Goal: Task Accomplishment & Management: Manage account settings

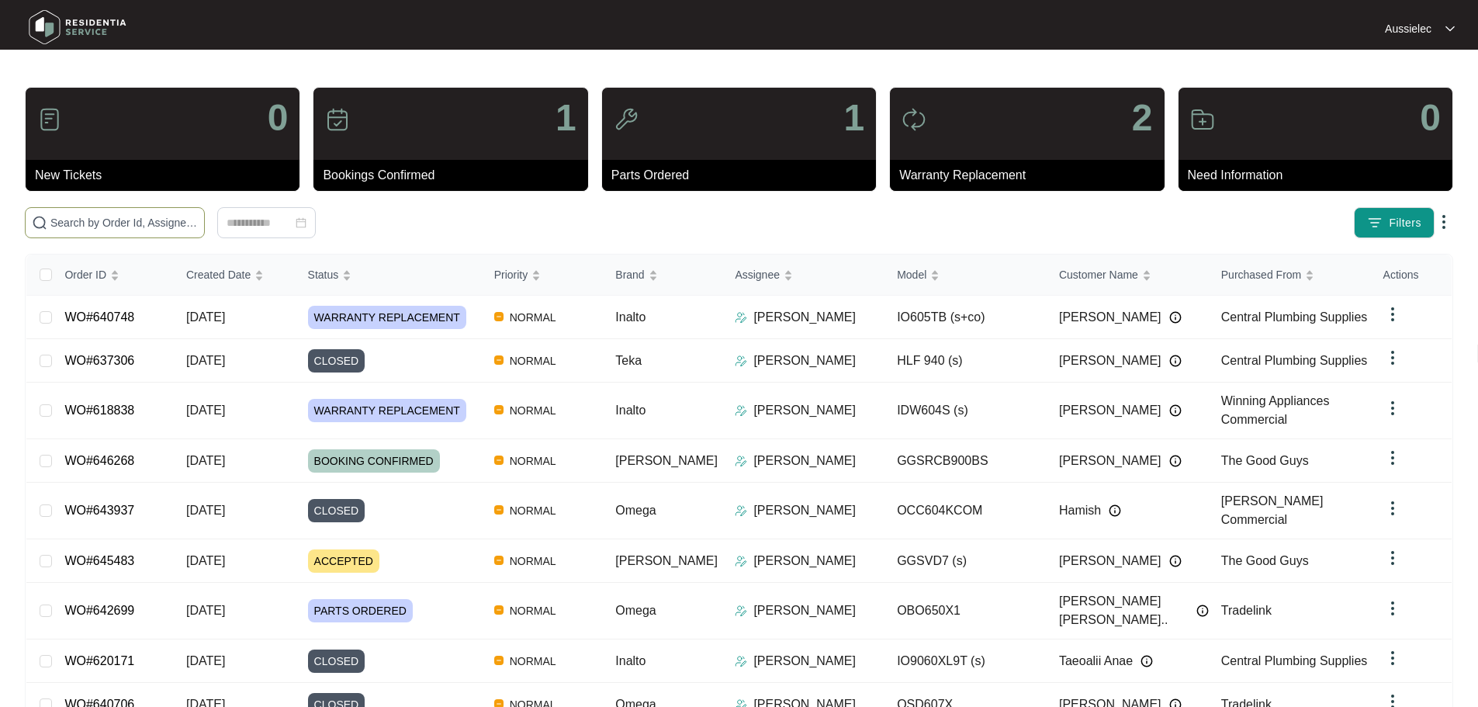
click at [198, 220] on input "text" at bounding box center [123, 222] width 147 height 17
paste input "621974"
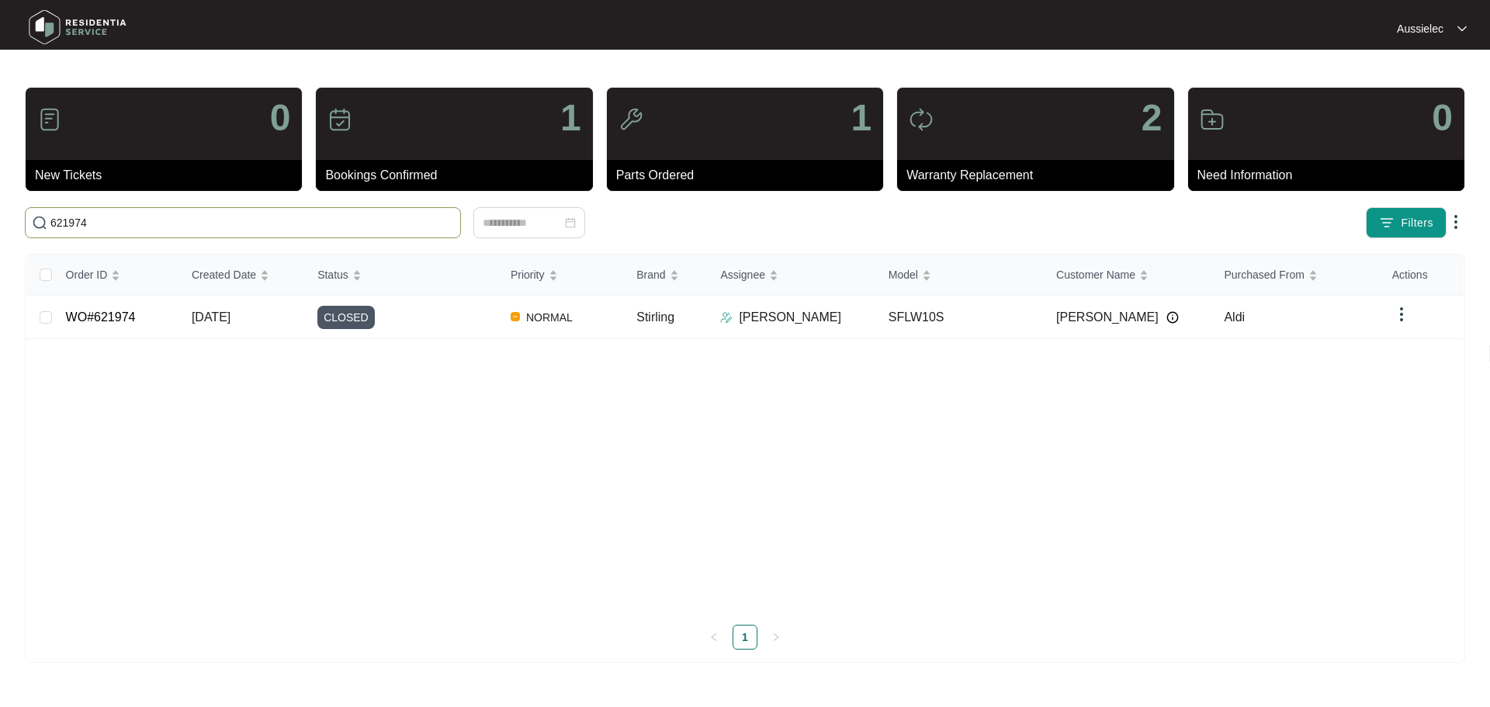
type input "621974"
click at [199, 317] on span "[DATE]" at bounding box center [211, 316] width 39 height 13
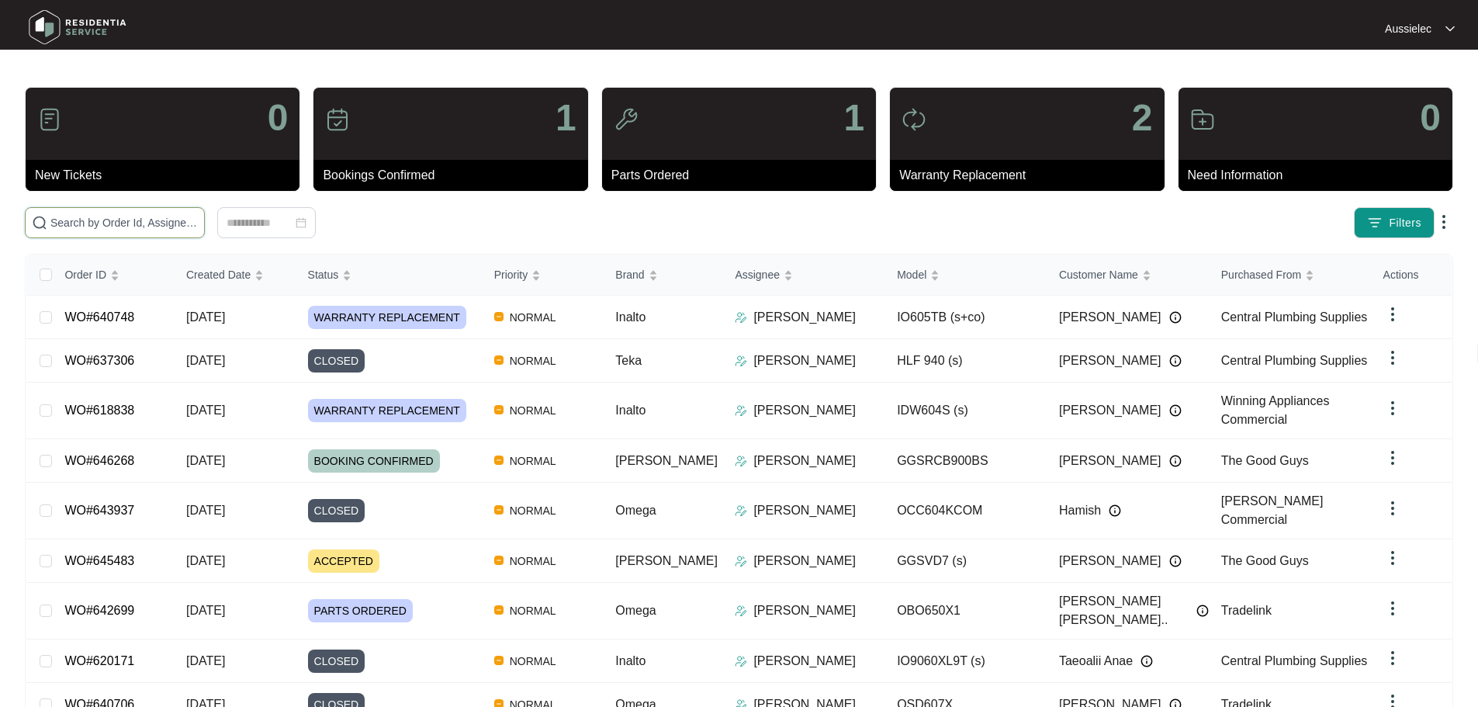
click at [131, 227] on input "text" at bounding box center [123, 222] width 147 height 17
paste input "612554"
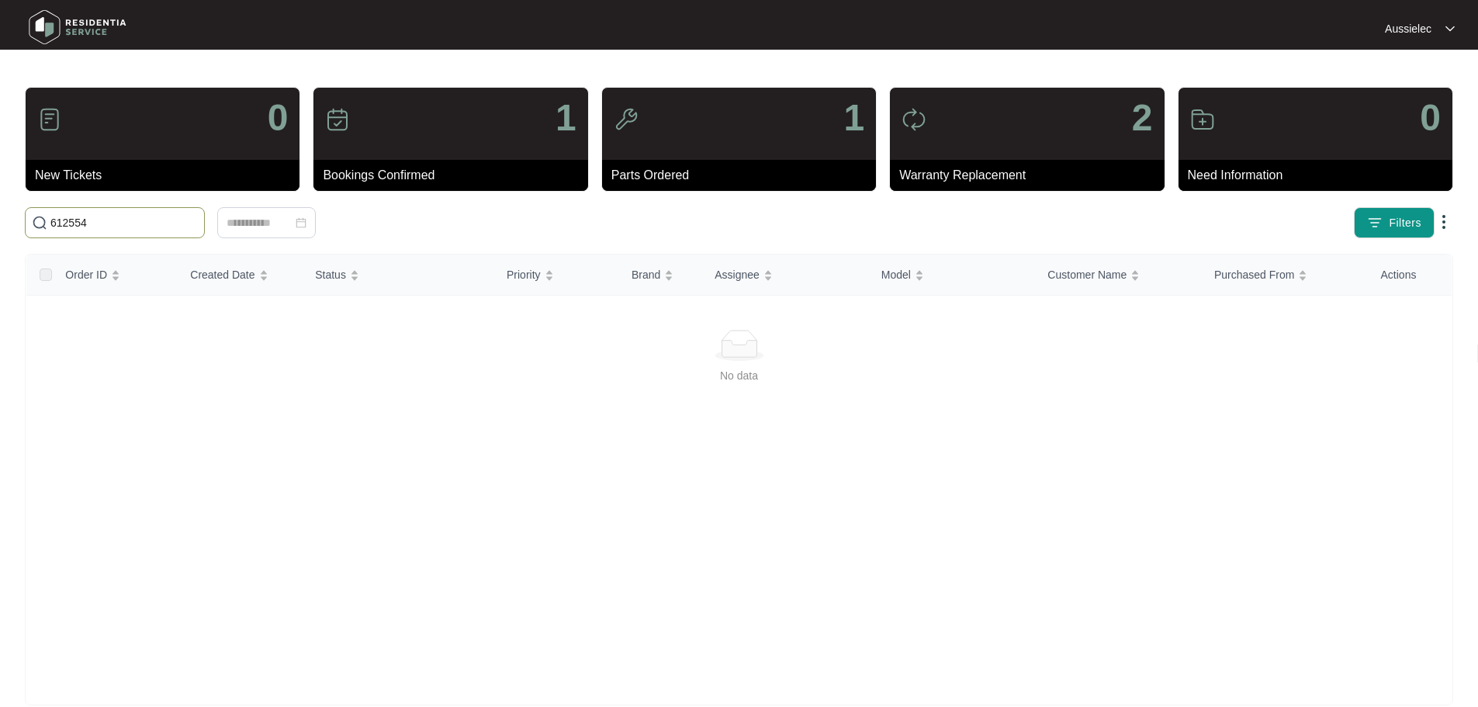
click at [118, 223] on input "612554" at bounding box center [123, 222] width 147 height 17
type input "6"
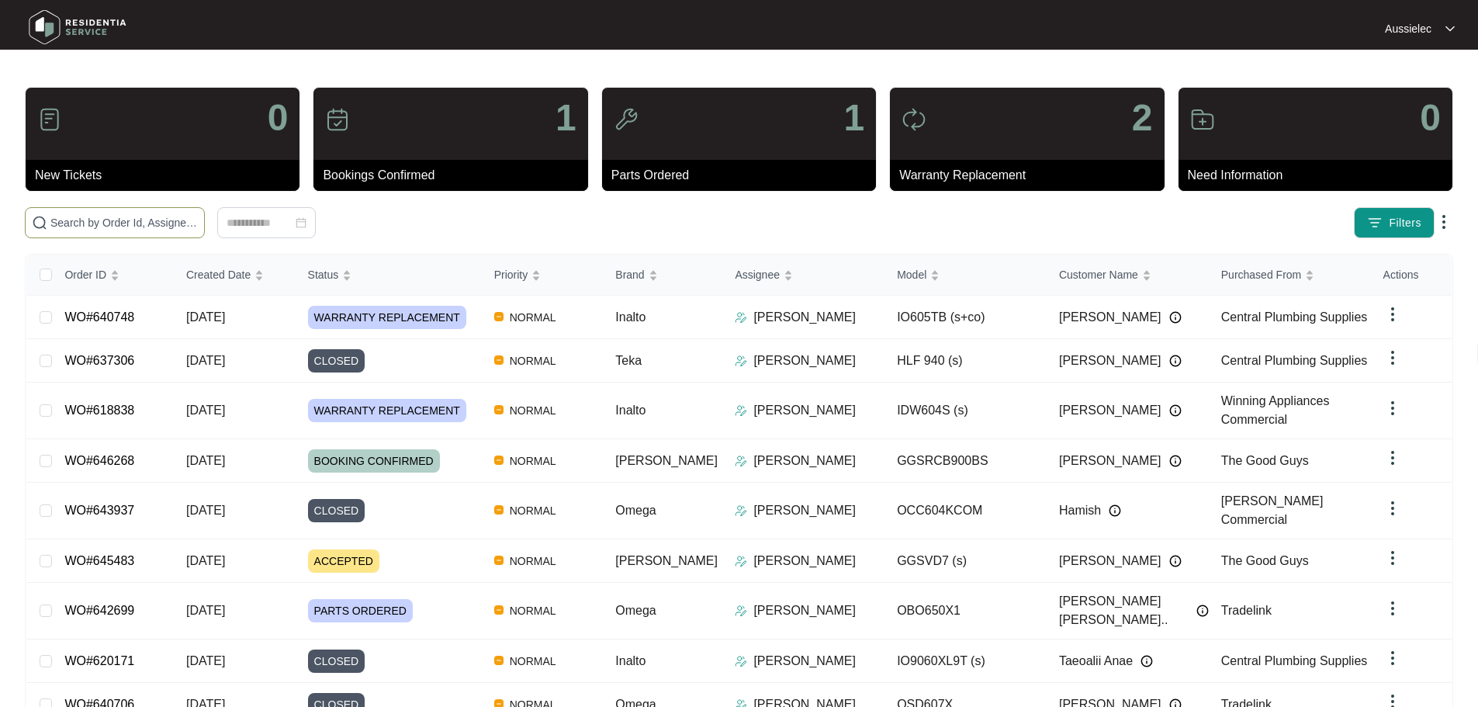
click at [102, 220] on input "text" at bounding box center [123, 222] width 147 height 17
paste input "612554"
type input "612554"
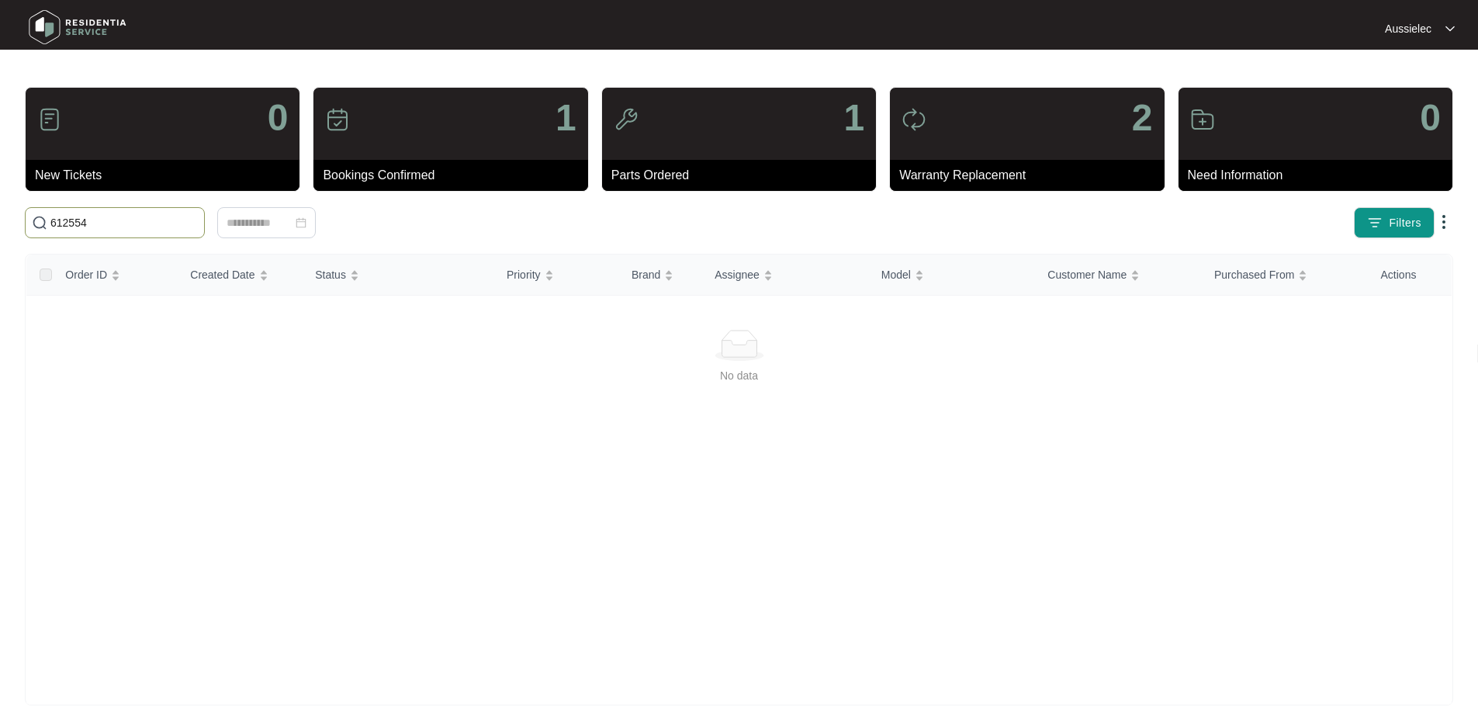
click at [107, 221] on input "612554" at bounding box center [123, 222] width 147 height 17
drag, startPoint x: 144, startPoint y: 226, endPoint x: 14, endPoint y: 225, distance: 130.4
click at [5, 225] on main "0 New Tickets 1 Bookings Confirmed 1 Parts Ordered 2 Warranty Replacement 0 Nee…" at bounding box center [739, 365] width 1478 height 730
click at [0, 206] on main "0 New Tickets 1 Bookings Confirmed 1 Parts Ordered 2 Warranty Replacement 0 Nee…" at bounding box center [739, 365] width 1478 height 730
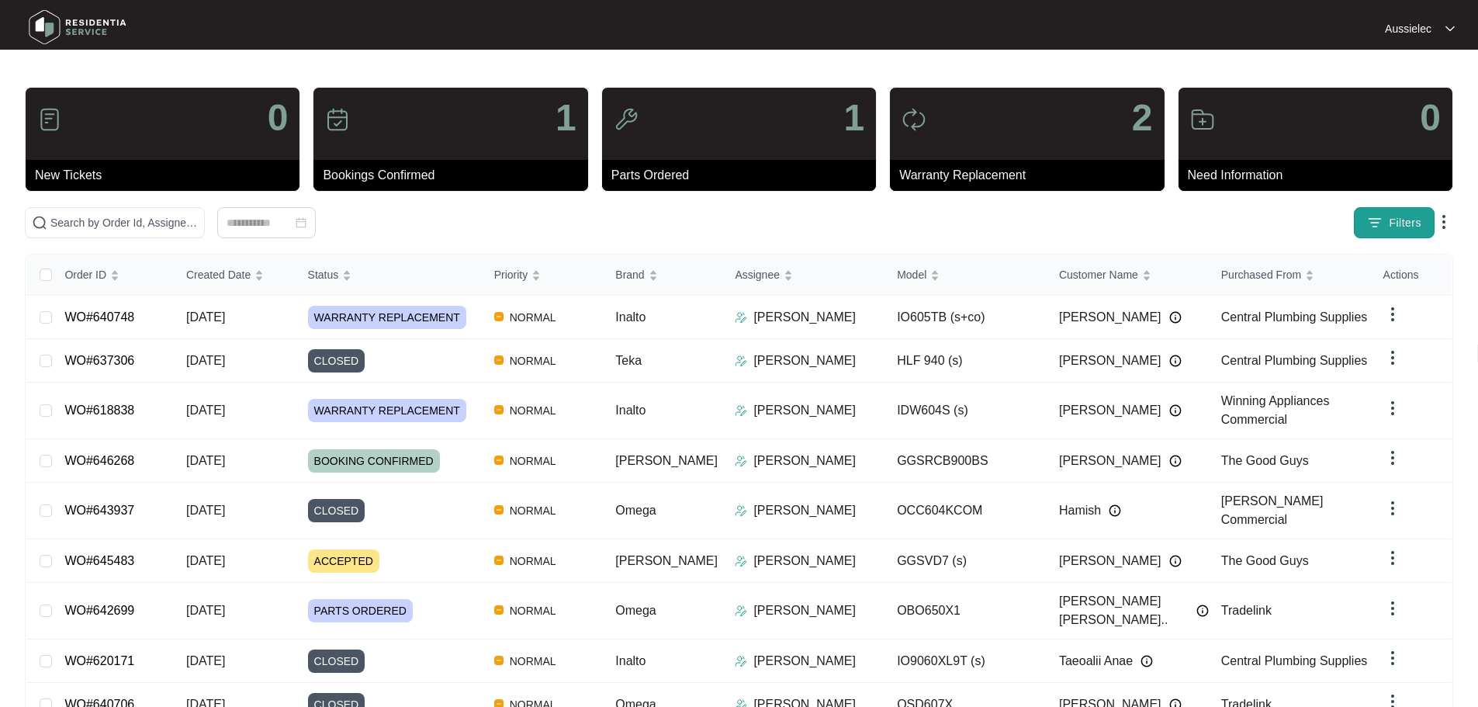
click at [1418, 227] on span "Filters" at bounding box center [1405, 223] width 33 height 16
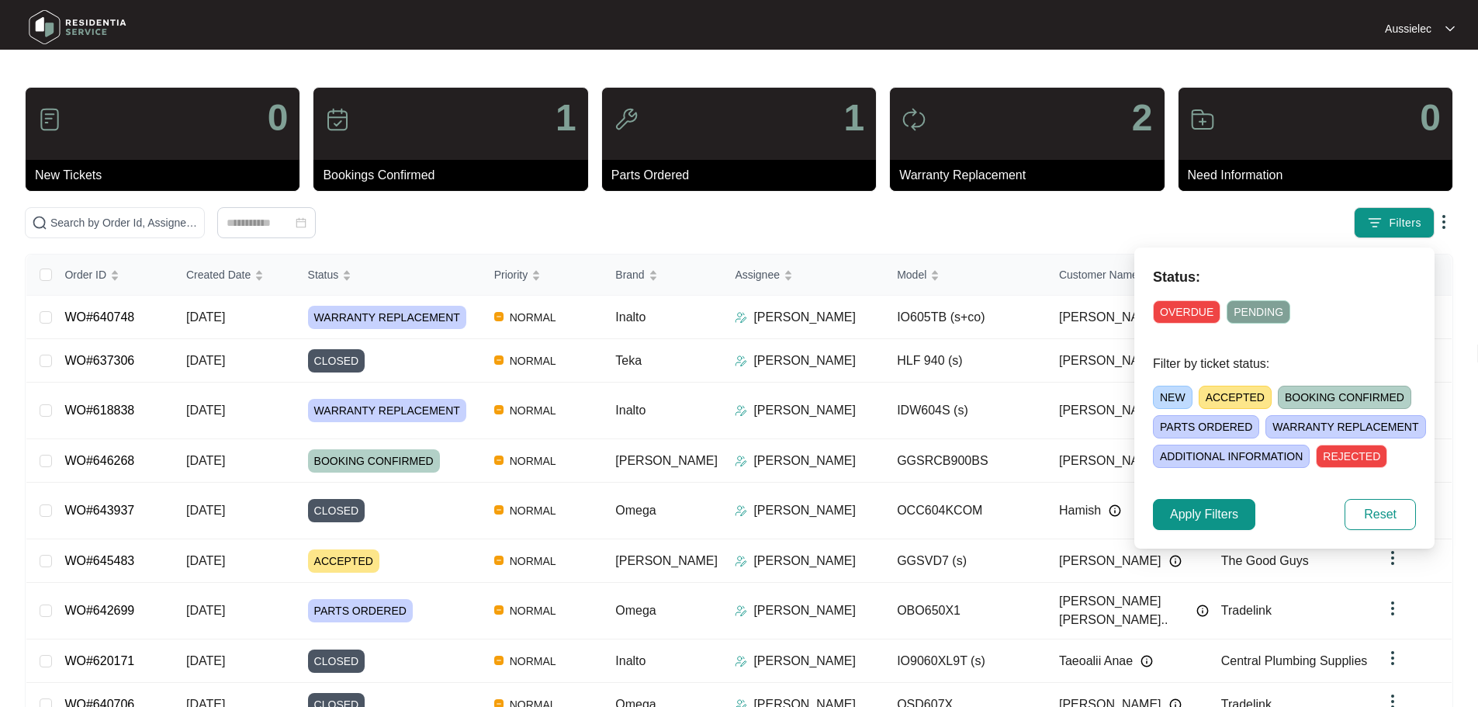
click at [1203, 317] on span "OVERDUE" at bounding box center [1187, 311] width 68 height 23
click at [1253, 313] on span "PENDING" at bounding box center [1262, 311] width 64 height 23
click at [1167, 399] on span "NEW" at bounding box center [1173, 397] width 40 height 23
drag, startPoint x: 1235, startPoint y: 405, endPoint x: 1248, endPoint y: 405, distance: 12.4
click at [1236, 405] on span "ACCEPTED" at bounding box center [1238, 397] width 73 height 23
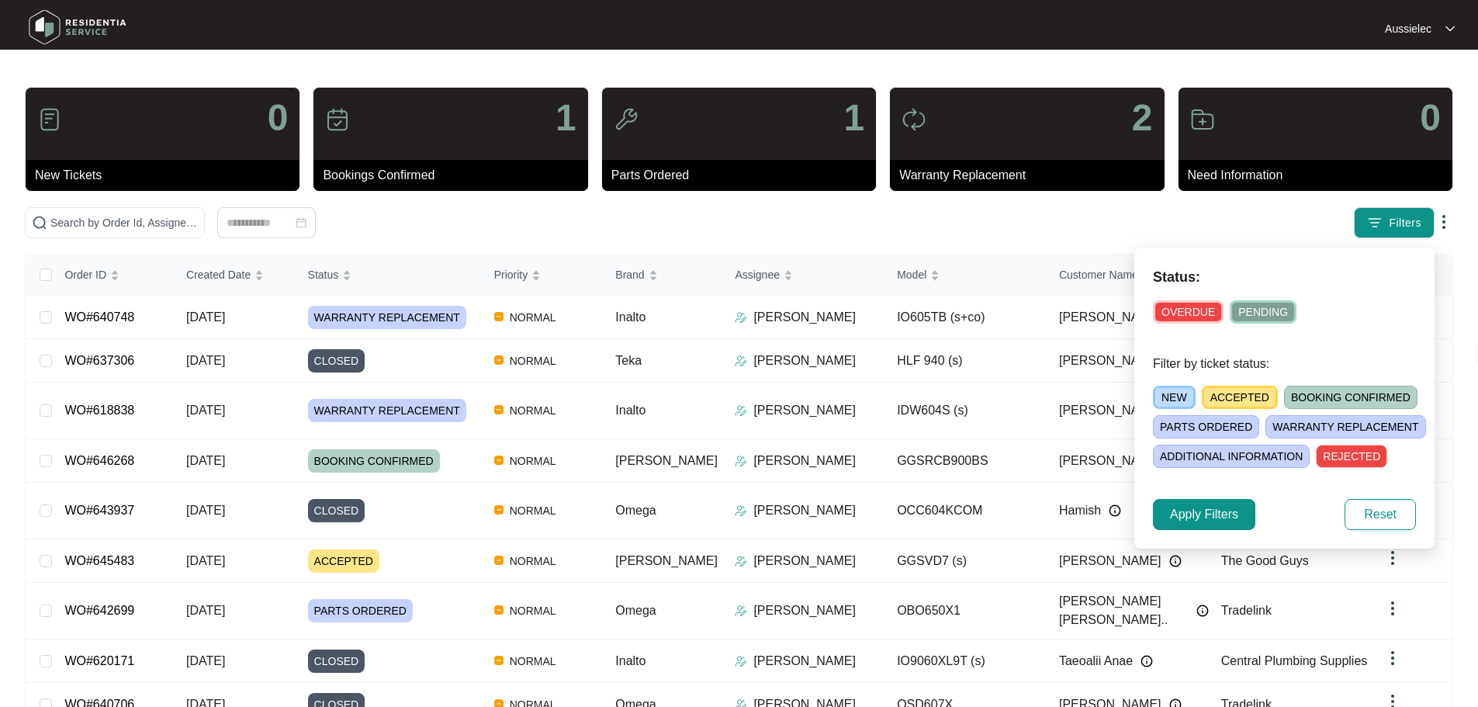
click at [1303, 404] on span "BOOKING CONFIRMED" at bounding box center [1350, 397] width 133 height 23
click at [1301, 430] on span "WARRANTY REPLACEMENT" at bounding box center [1346, 426] width 160 height 23
click at [1207, 425] on span "PARTS ORDERED" at bounding box center [1206, 426] width 106 height 23
click at [1200, 447] on span "ADDITIONAL INFORMATION" at bounding box center [1231, 456] width 157 height 23
click at [1212, 510] on span "Apply Filters" at bounding box center [1204, 514] width 68 height 19
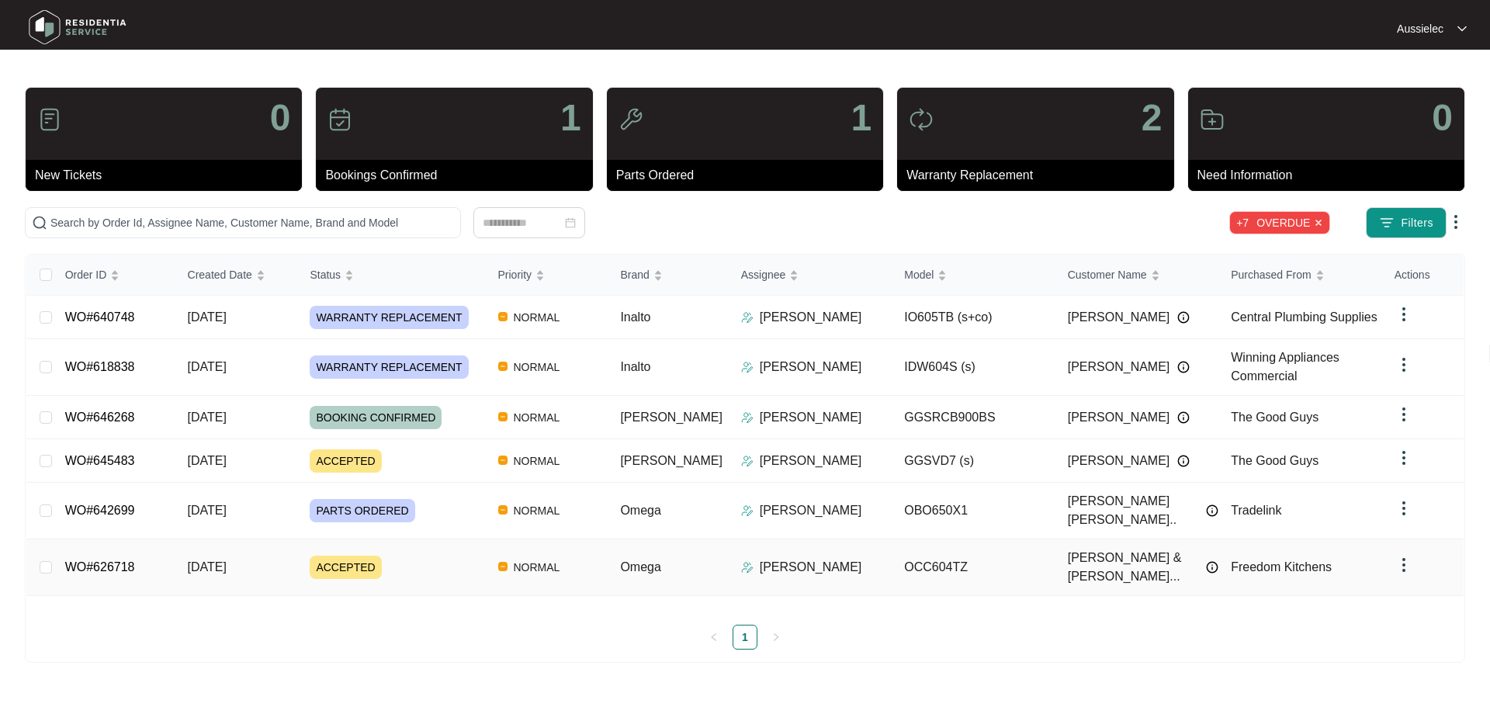
click at [154, 550] on td "WO#626718" at bounding box center [114, 567] width 123 height 57
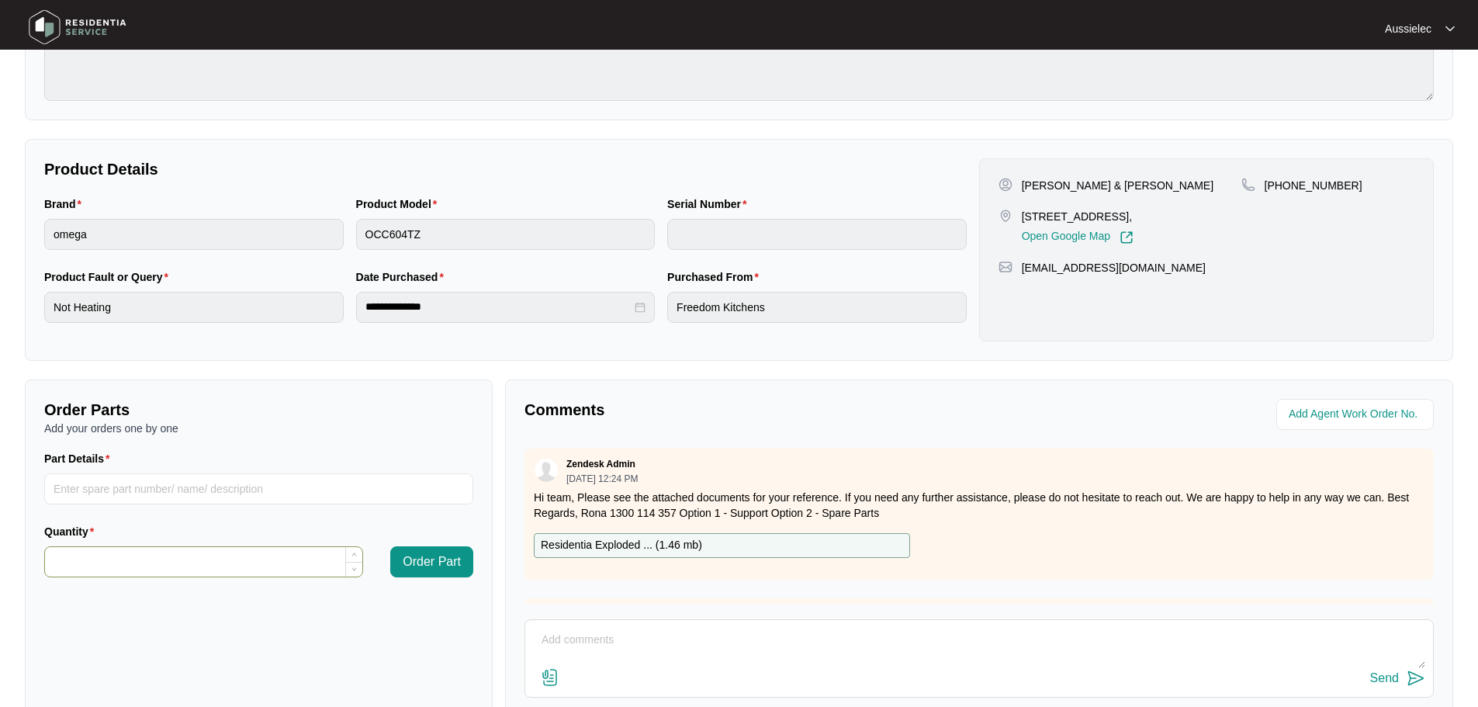
scroll to position [233, 0]
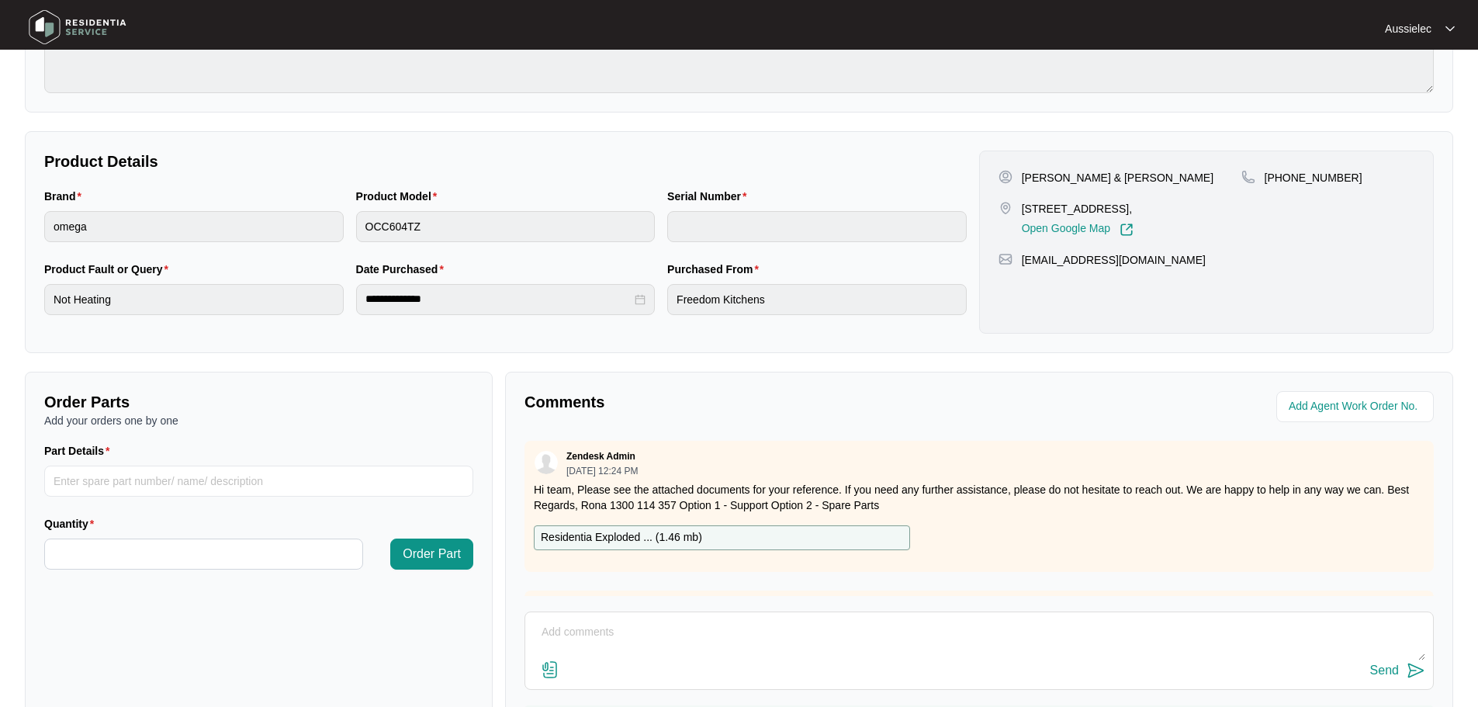
drag, startPoint x: 1024, startPoint y: 211, endPoint x: 1175, endPoint y: 206, distance: 151.4
click at [1134, 206] on p "[STREET_ADDRESS]," at bounding box center [1078, 209] width 112 height 16
copy p "[STREET_ADDRESS]"
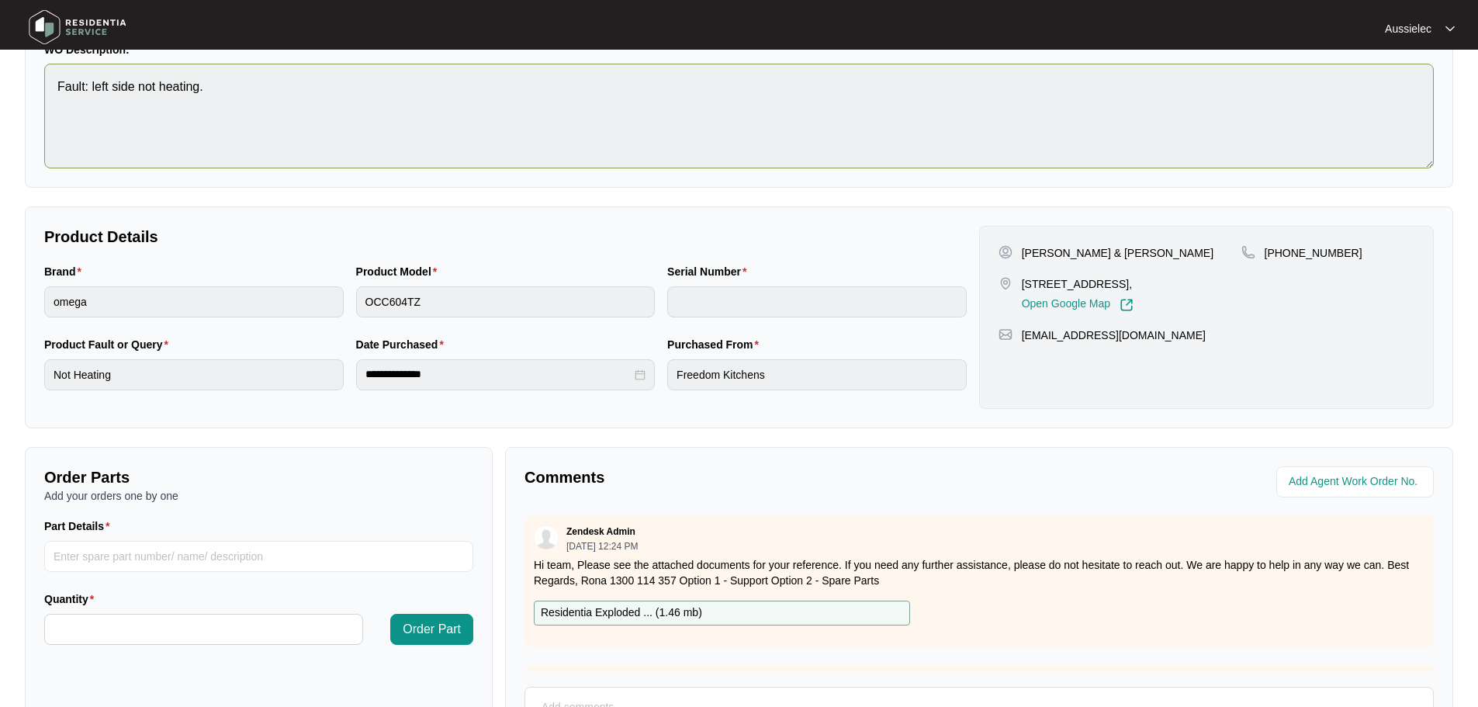
scroll to position [0, 0]
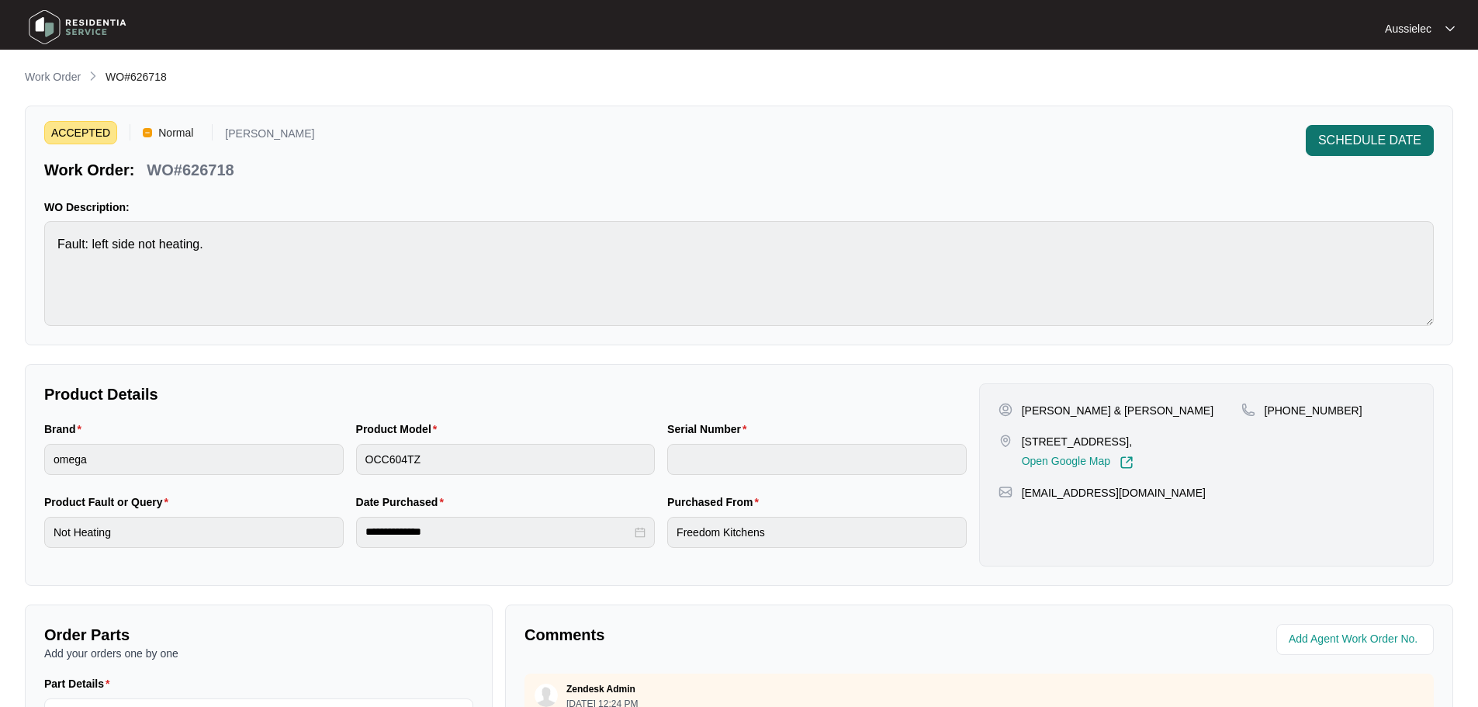
click at [1349, 140] on span "SCHEDULE DATE" at bounding box center [1369, 140] width 103 height 19
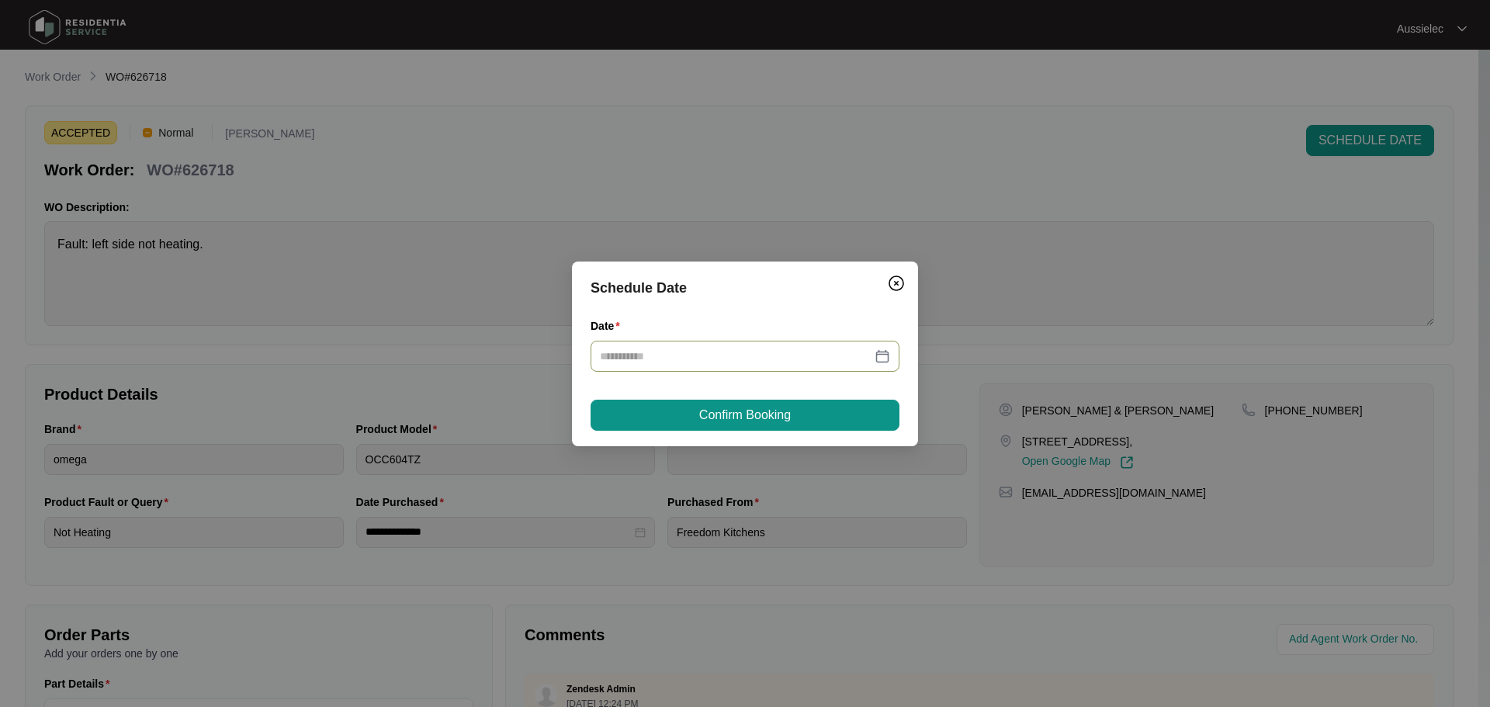
drag, startPoint x: 882, startPoint y: 363, endPoint x: 831, endPoint y: 369, distance: 50.7
click at [881, 363] on div at bounding box center [745, 356] width 290 height 17
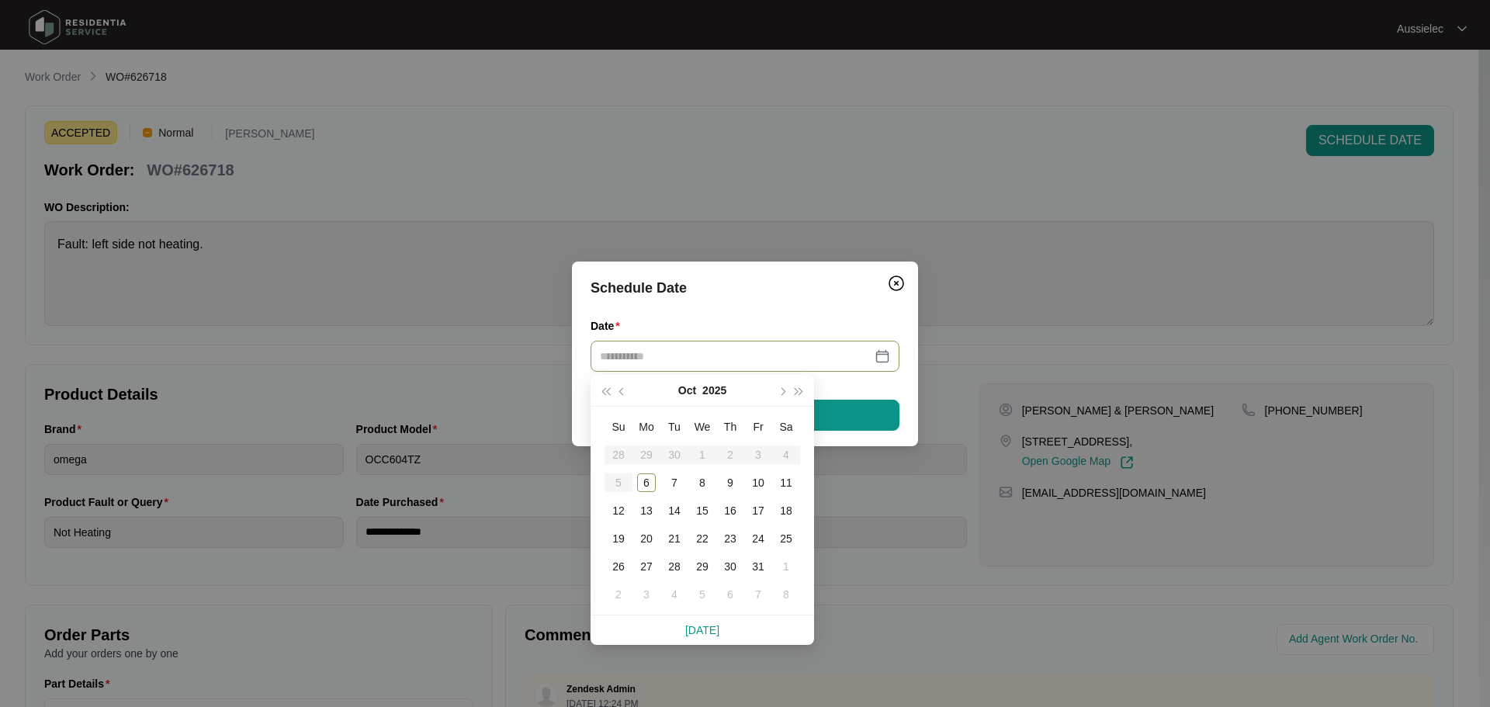
click at [646, 454] on table "Su Mo Tu We Th Fr Sa 28 29 30 1 2 3 4 5 6 7 8 9 10 11 12 13 14 15 16 17 18 19 2…" at bounding box center [702, 511] width 196 height 196
click at [646, 485] on div "6" at bounding box center [646, 482] width 19 height 19
type input "**********"
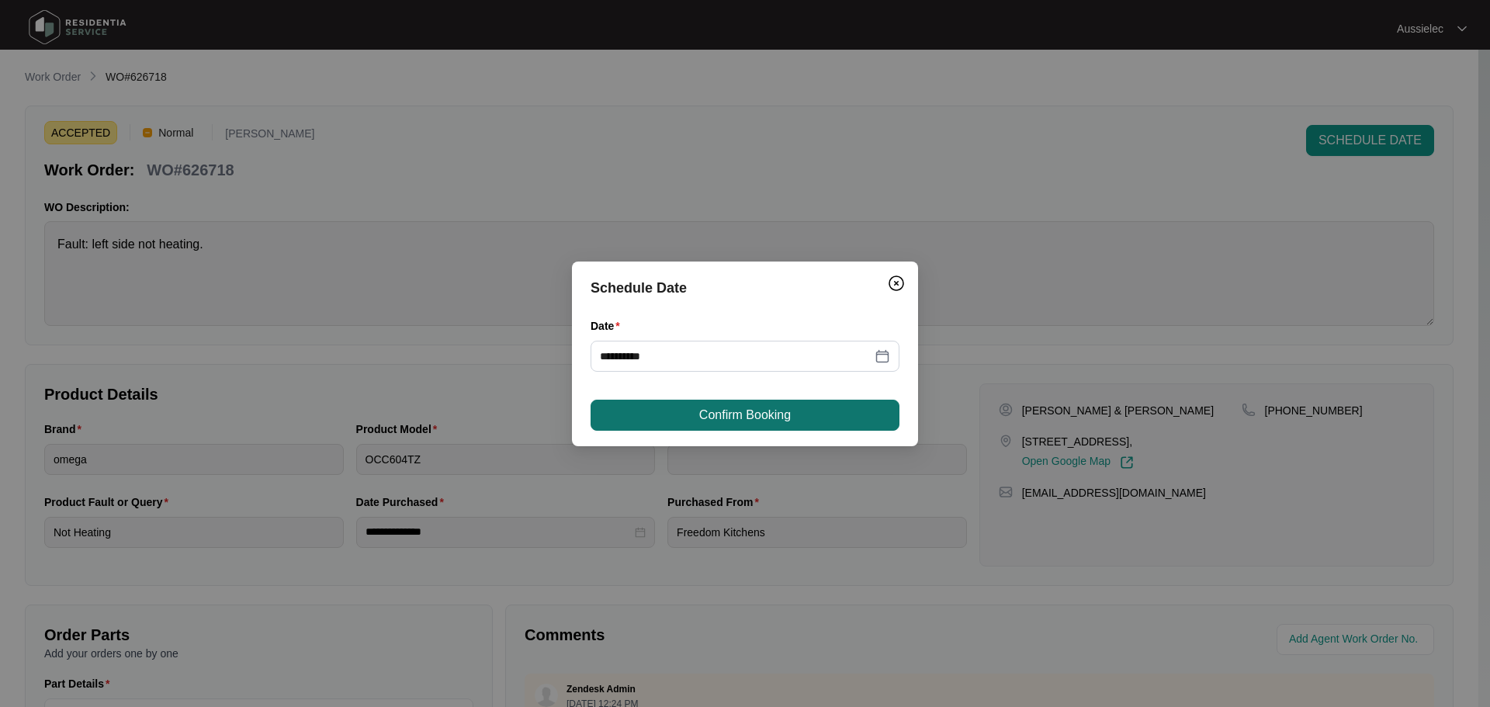
click at [826, 412] on button "Confirm Booking" at bounding box center [745, 415] width 309 height 31
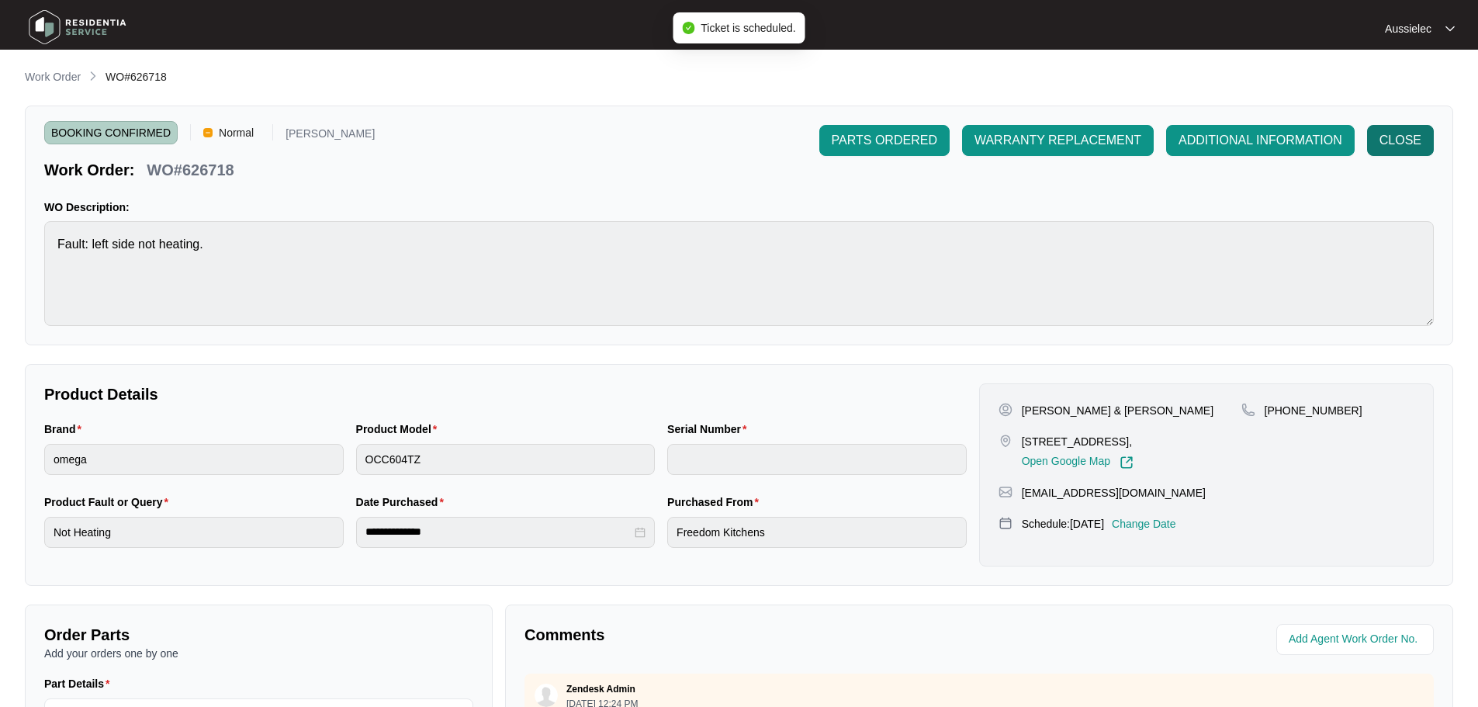
click at [1405, 136] on span "CLOSE" at bounding box center [1401, 140] width 42 height 19
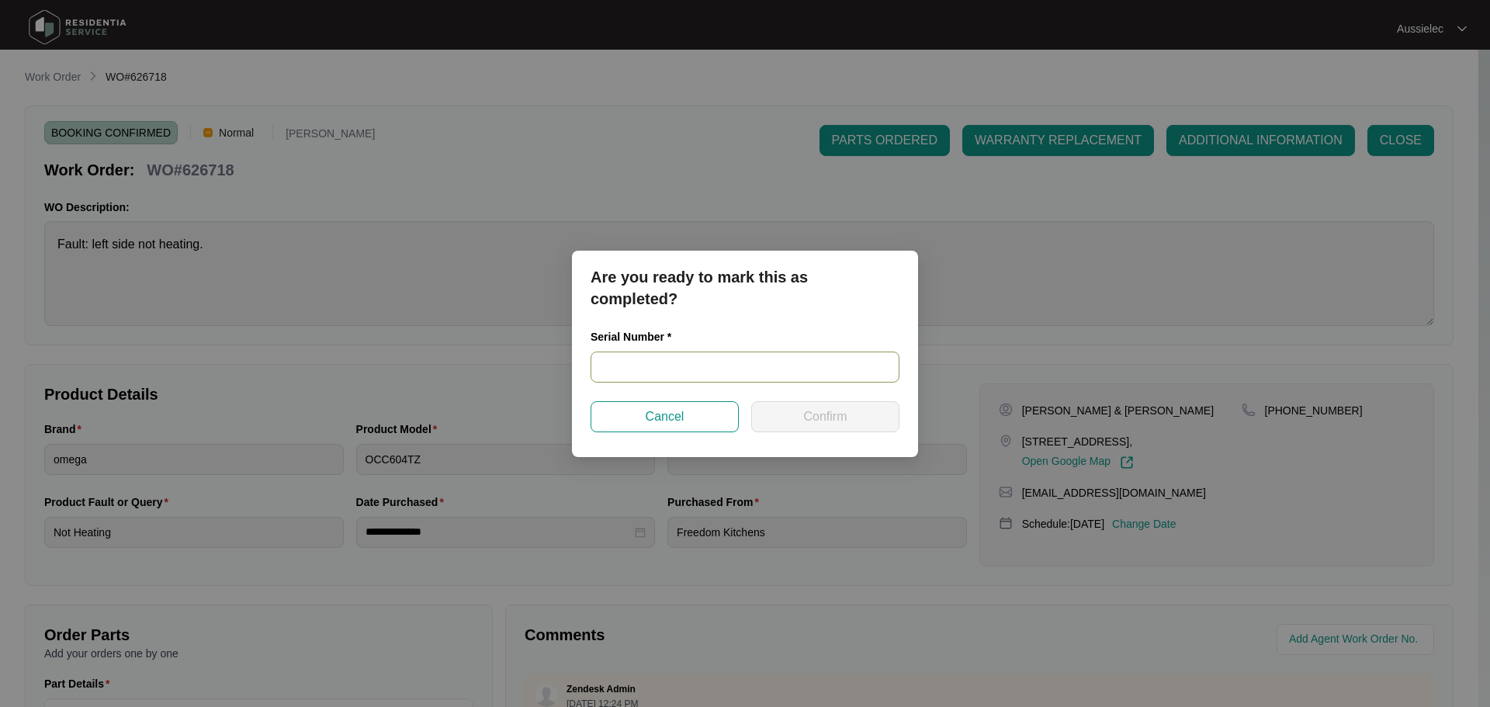
paste input "461024190300040"
type input "461024190300040"
click at [824, 400] on div "Serial Number * 461024190300040" at bounding box center [744, 364] width 321 height 73
click at [824, 418] on span "Confirm" at bounding box center [824, 416] width 43 height 19
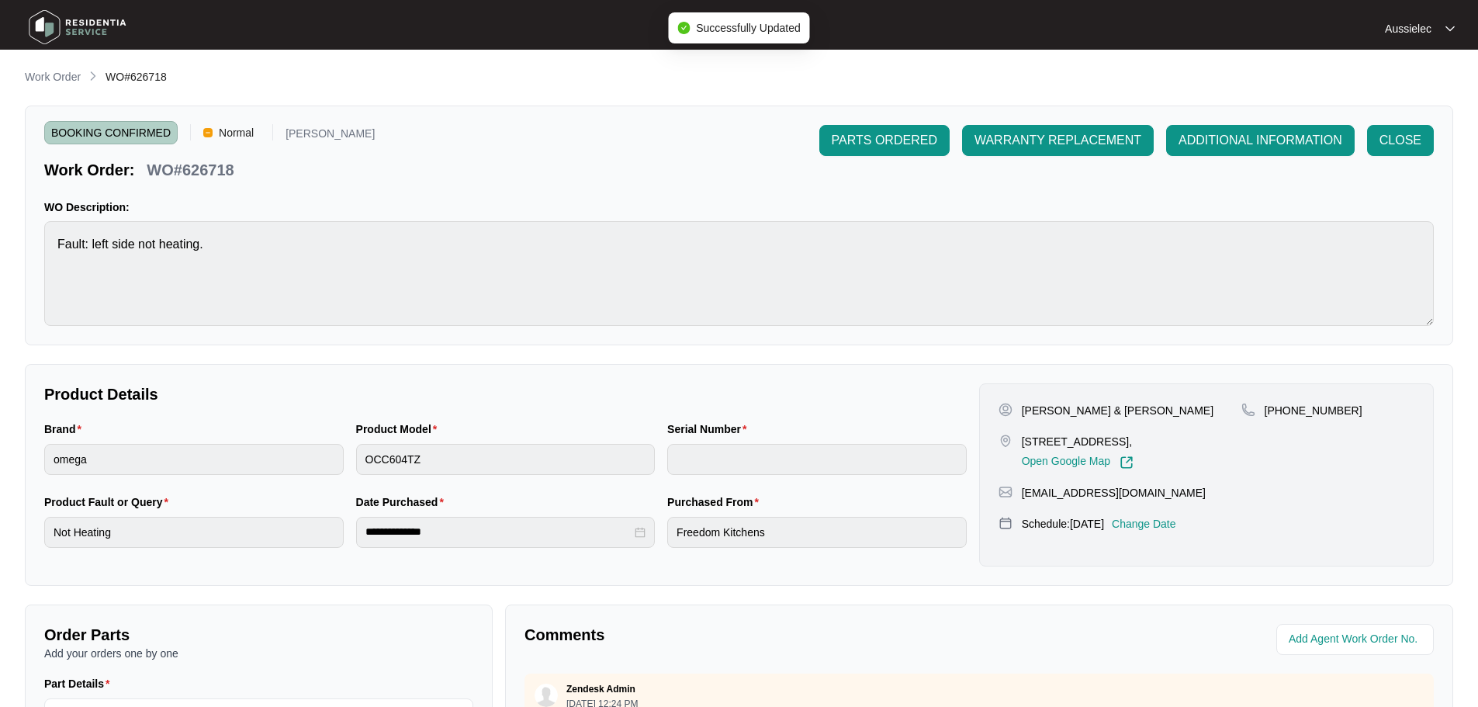
type input "461024190300040"
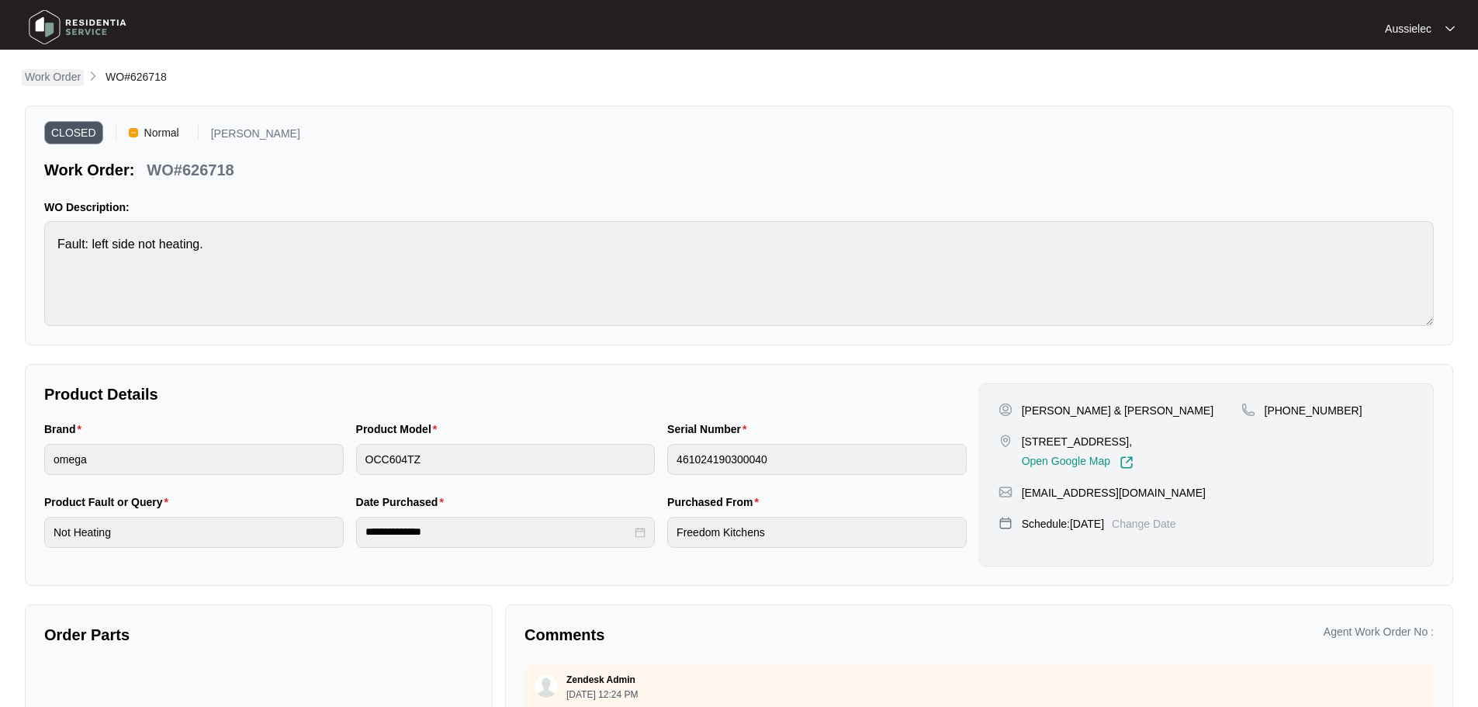
click at [53, 77] on p "Work Order" at bounding box center [53, 77] width 56 height 16
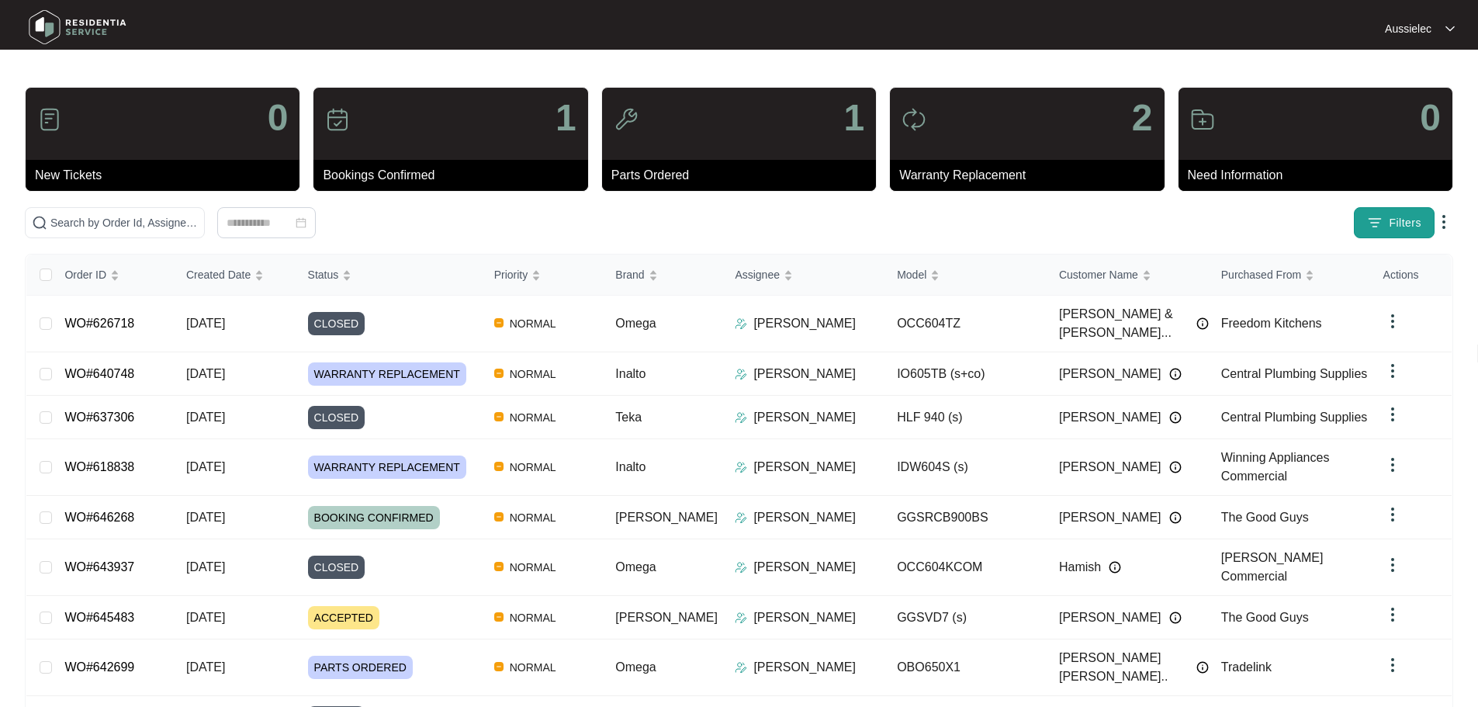
click at [1385, 225] on button "Filters" at bounding box center [1394, 222] width 81 height 31
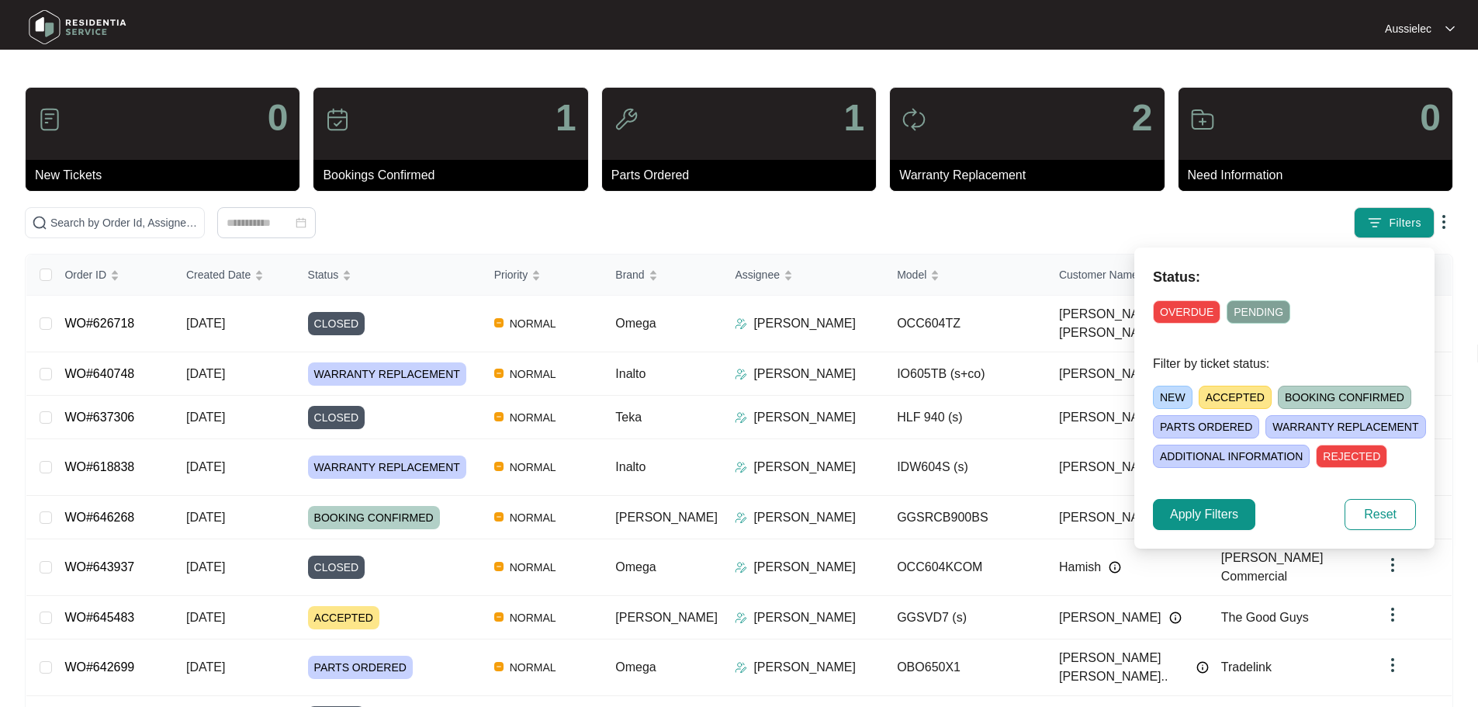
drag, startPoint x: 1192, startPoint y: 311, endPoint x: 1280, endPoint y: 312, distance: 87.7
click at [1192, 312] on span "OVERDUE" at bounding box center [1187, 311] width 68 height 23
click at [1277, 311] on span "PENDING" at bounding box center [1262, 311] width 64 height 23
click at [1170, 401] on span "NEW" at bounding box center [1173, 397] width 40 height 23
drag, startPoint x: 1246, startPoint y: 397, endPoint x: 1286, endPoint y: 397, distance: 39.6
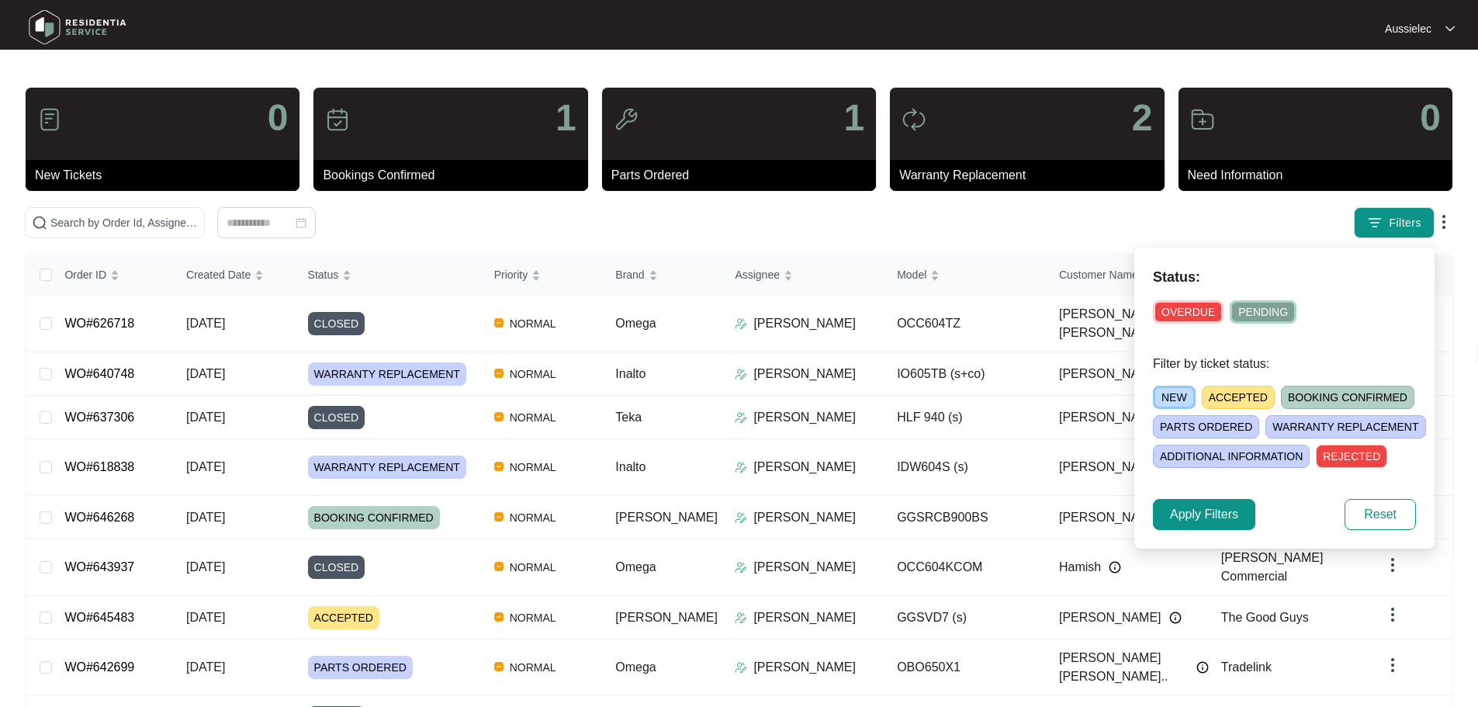
click at [1246, 397] on span "ACCEPTED" at bounding box center [1238, 397] width 73 height 23
click at [1320, 397] on span "BOOKING CONFIRMED" at bounding box center [1350, 397] width 133 height 23
click at [1224, 426] on span "PARTS ORDERED" at bounding box center [1206, 426] width 106 height 23
click at [1315, 421] on span "WARRANTY REPLACEMENT" at bounding box center [1349, 426] width 160 height 23
click at [1255, 457] on span "ADDITIONAL INFORMATION" at bounding box center [1231, 456] width 157 height 23
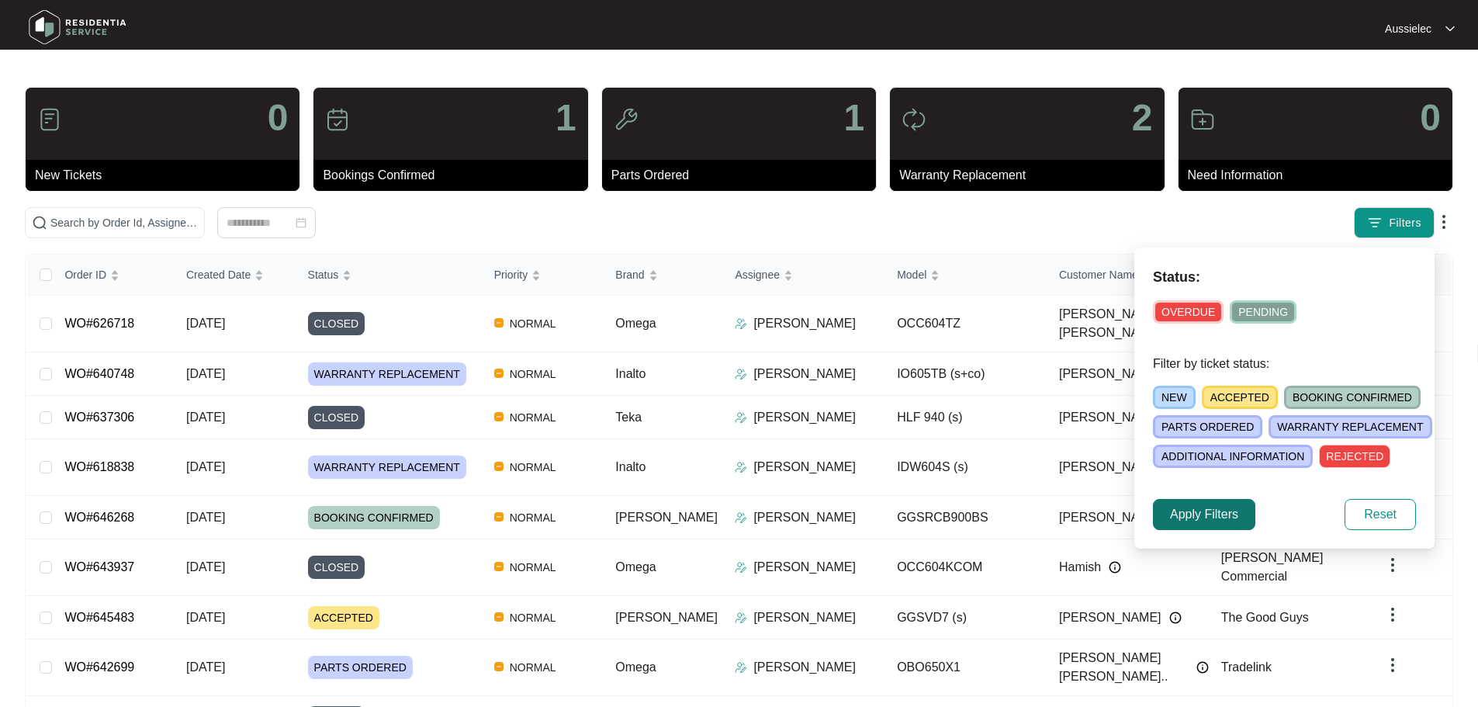
click at [1214, 523] on span "Apply Filters" at bounding box center [1204, 514] width 68 height 19
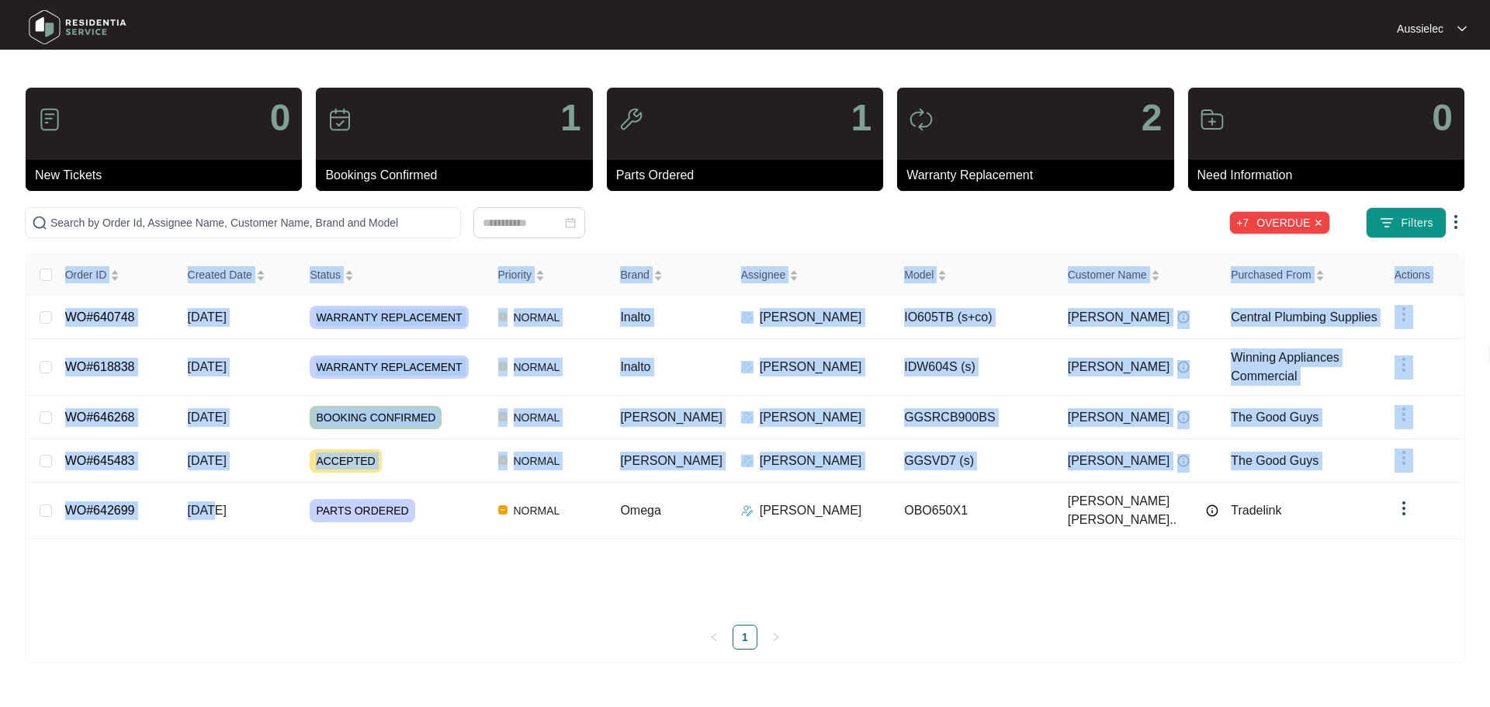
drag, startPoint x: 213, startPoint y: 509, endPoint x: 210, endPoint y: 553, distance: 44.4
click at [210, 553] on div "Order ID Created Date Status Priority Brand Assignee Model Customer Name Purcha…" at bounding box center [744, 434] width 1437 height 358
click at [205, 549] on div "Order ID Created Date Status Priority Brand Assignee Model Customer Name Purcha…" at bounding box center [744, 434] width 1437 height 358
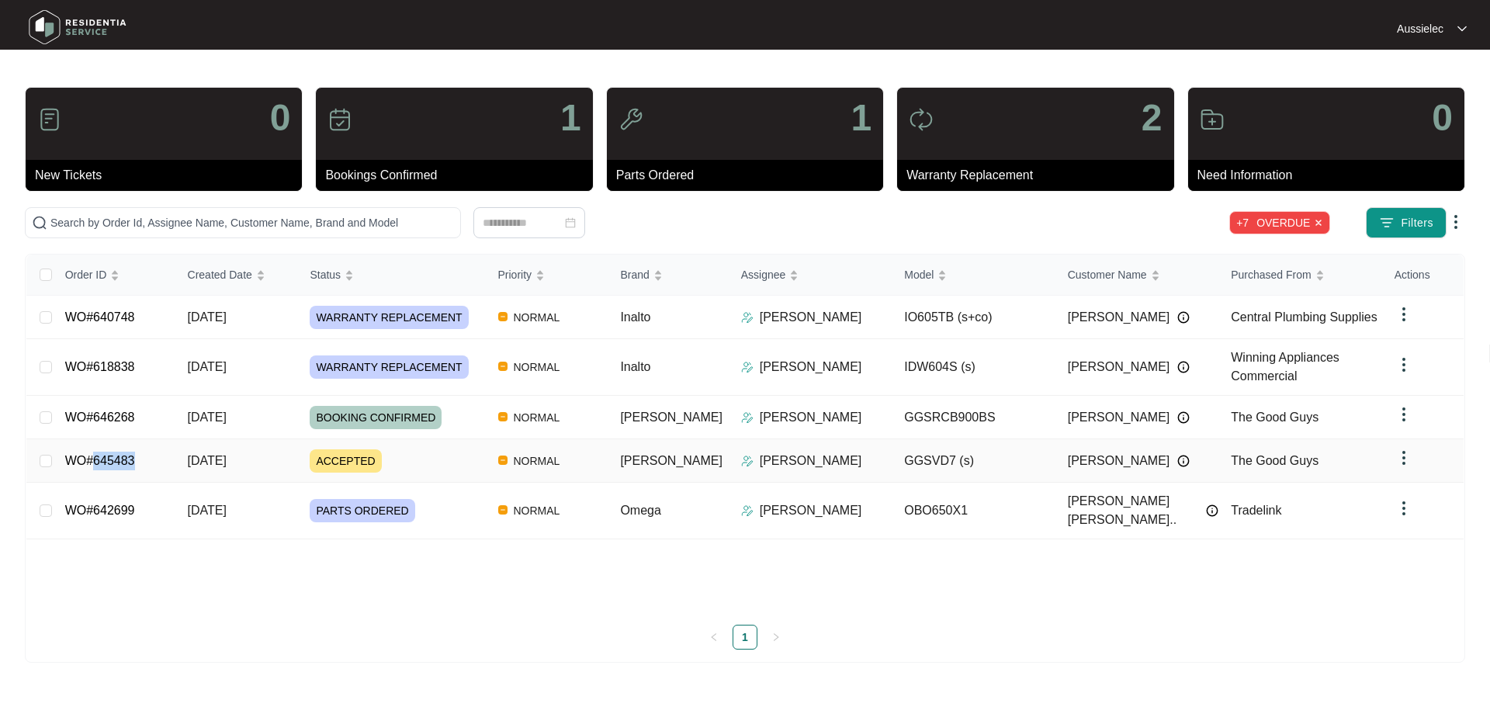
drag, startPoint x: 137, startPoint y: 459, endPoint x: 93, endPoint y: 463, distance: 43.6
click at [93, 463] on td "WO#645483" at bounding box center [114, 460] width 123 height 43
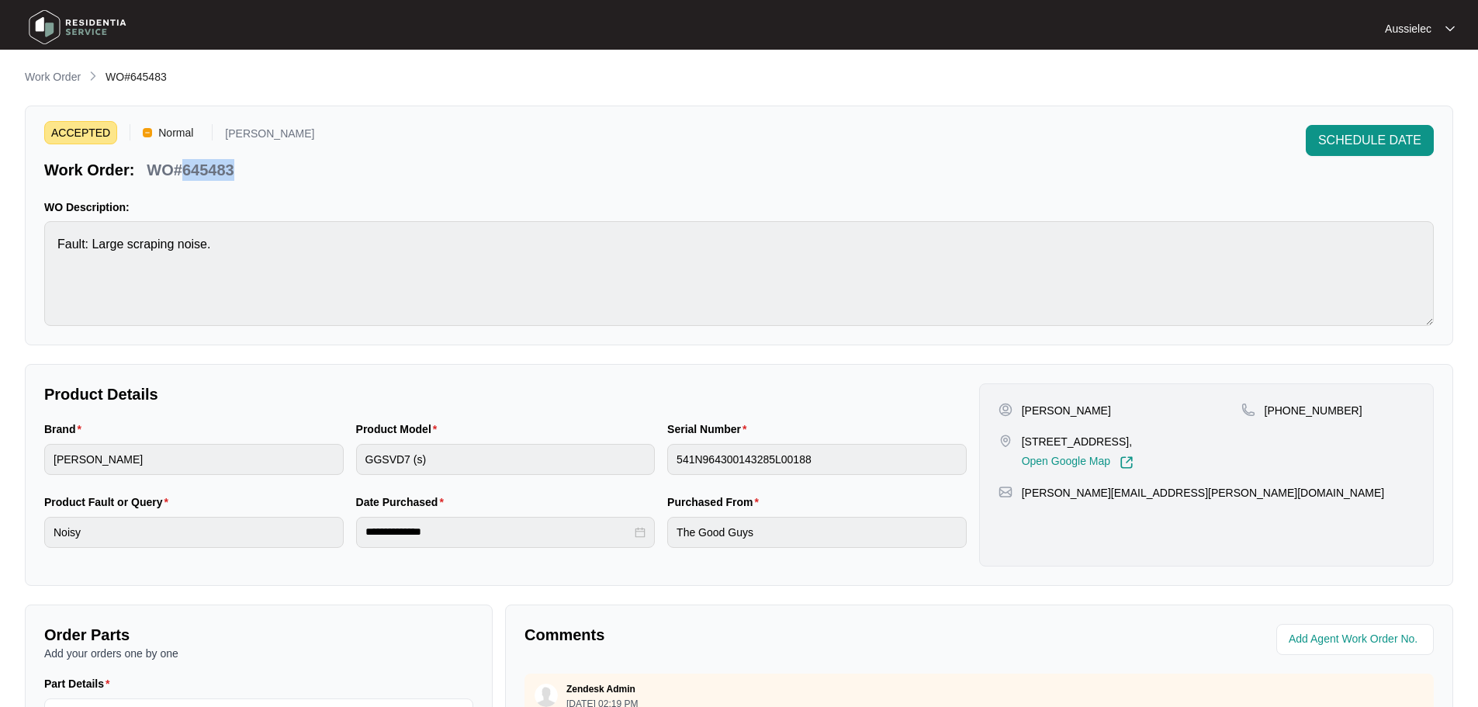
drag, startPoint x: 237, startPoint y: 170, endPoint x: 183, endPoint y: 173, distance: 54.4
click at [183, 173] on div "WO#645483" at bounding box center [189, 167] width 99 height 27
copy p "645483"
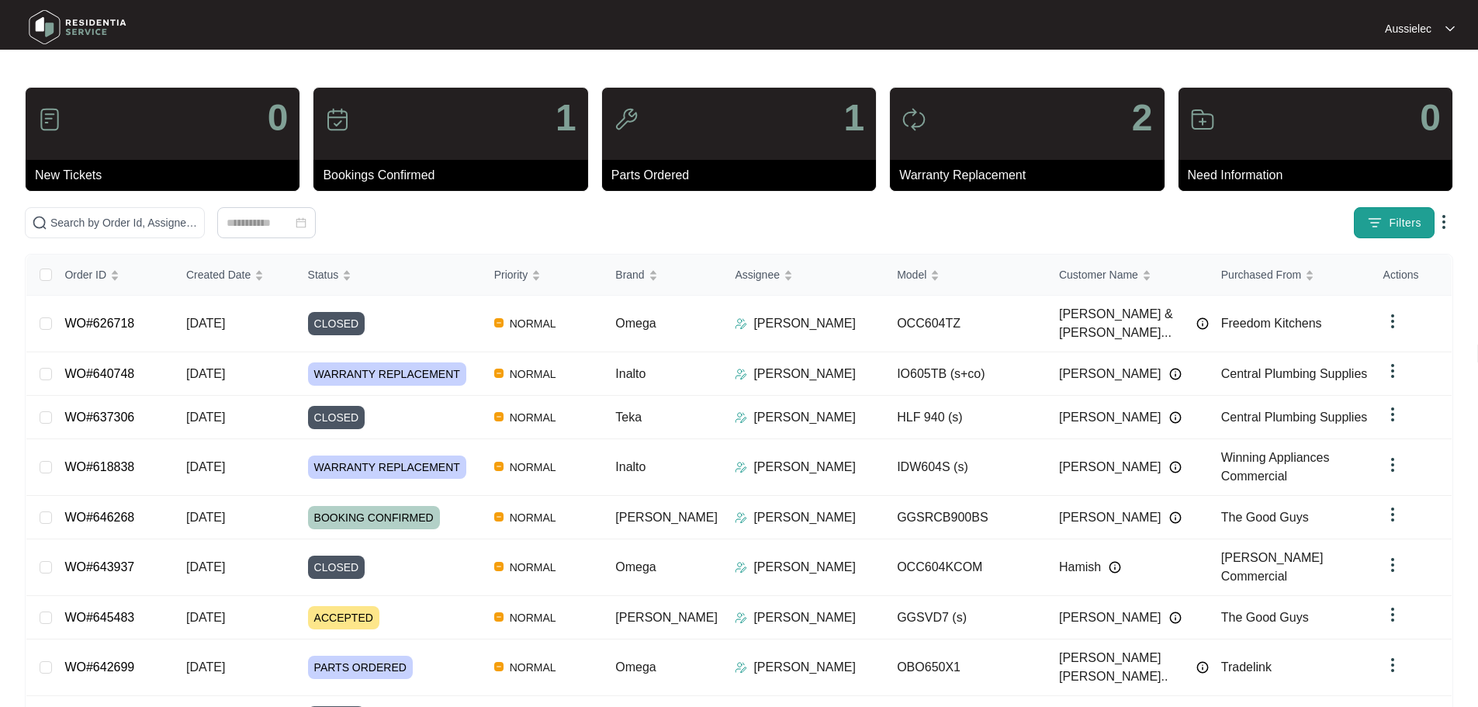
click at [1418, 222] on span "Filters" at bounding box center [1405, 223] width 33 height 16
paste input "645483"
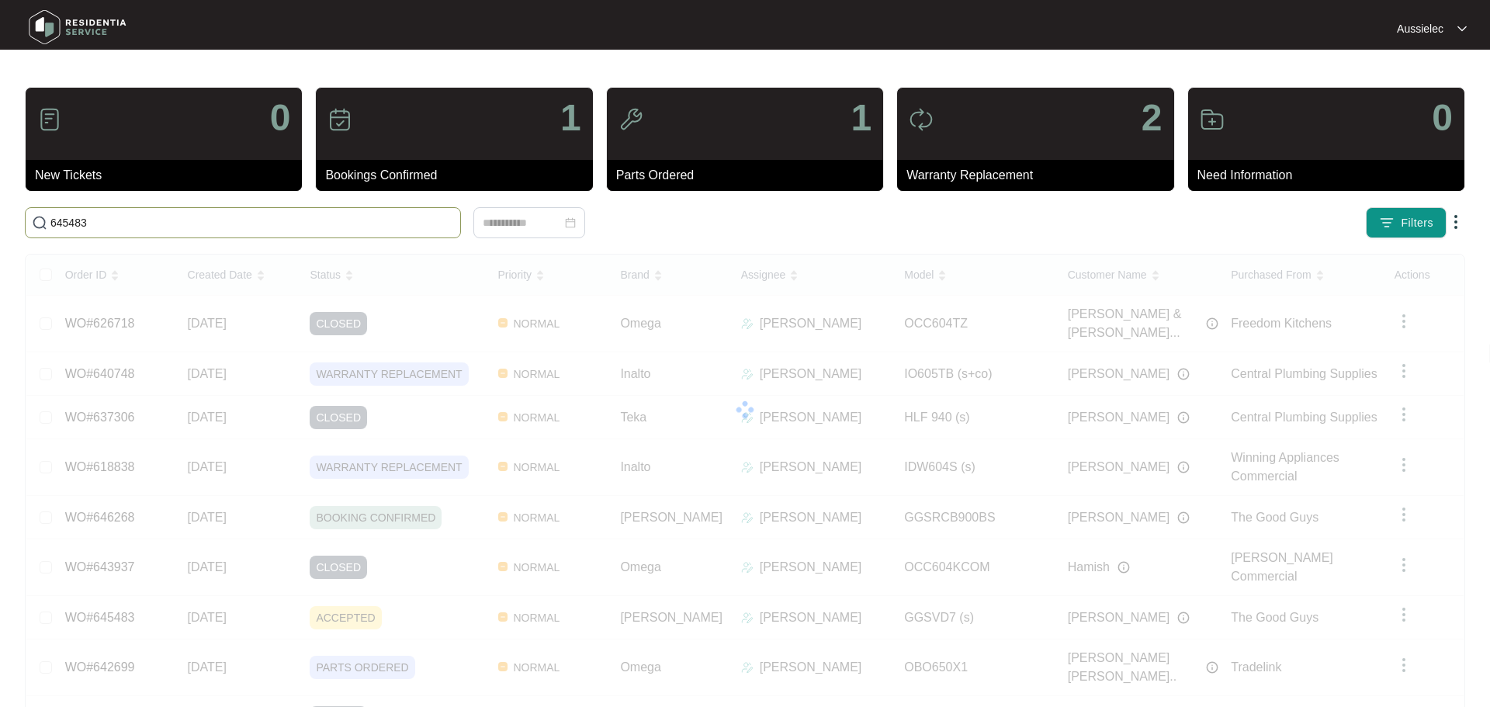
type input "645483"
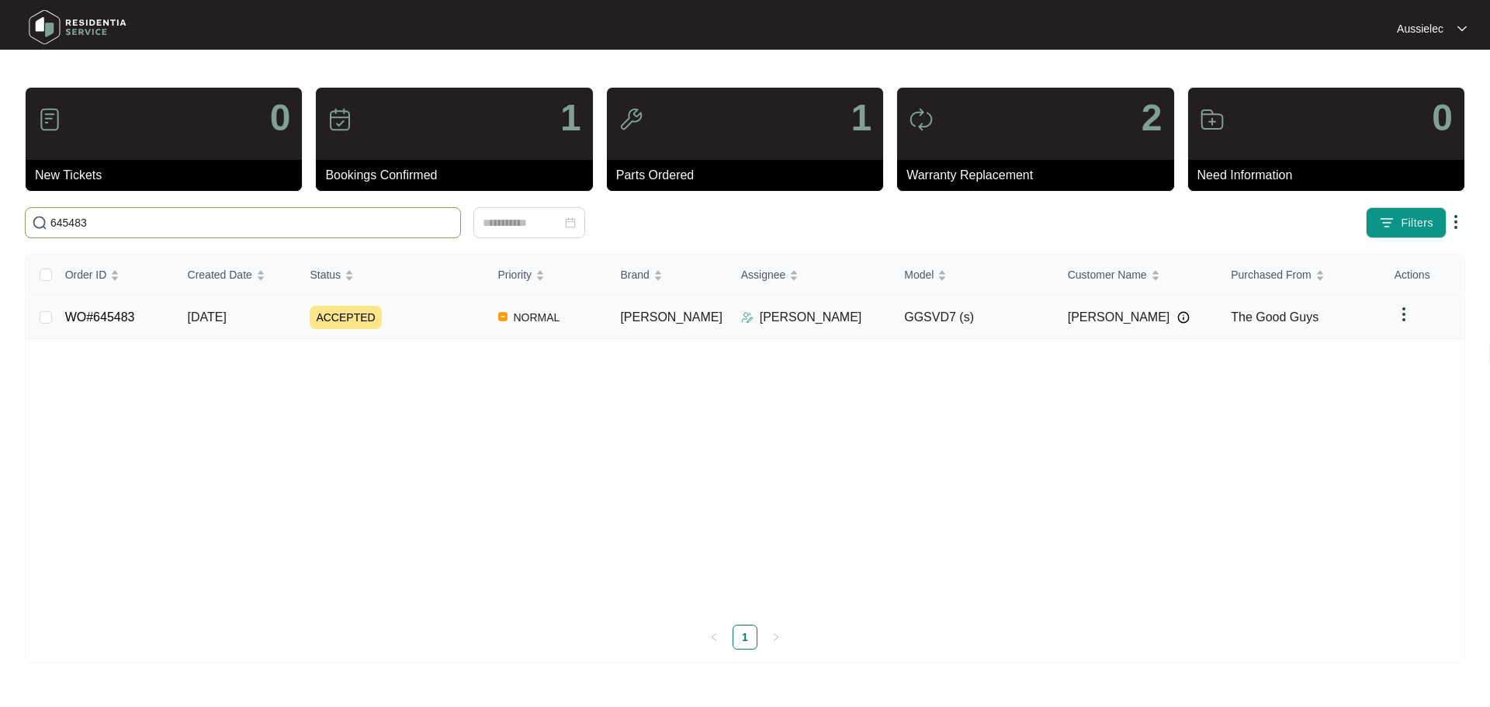
click at [214, 318] on span "[DATE]" at bounding box center [207, 316] width 39 height 13
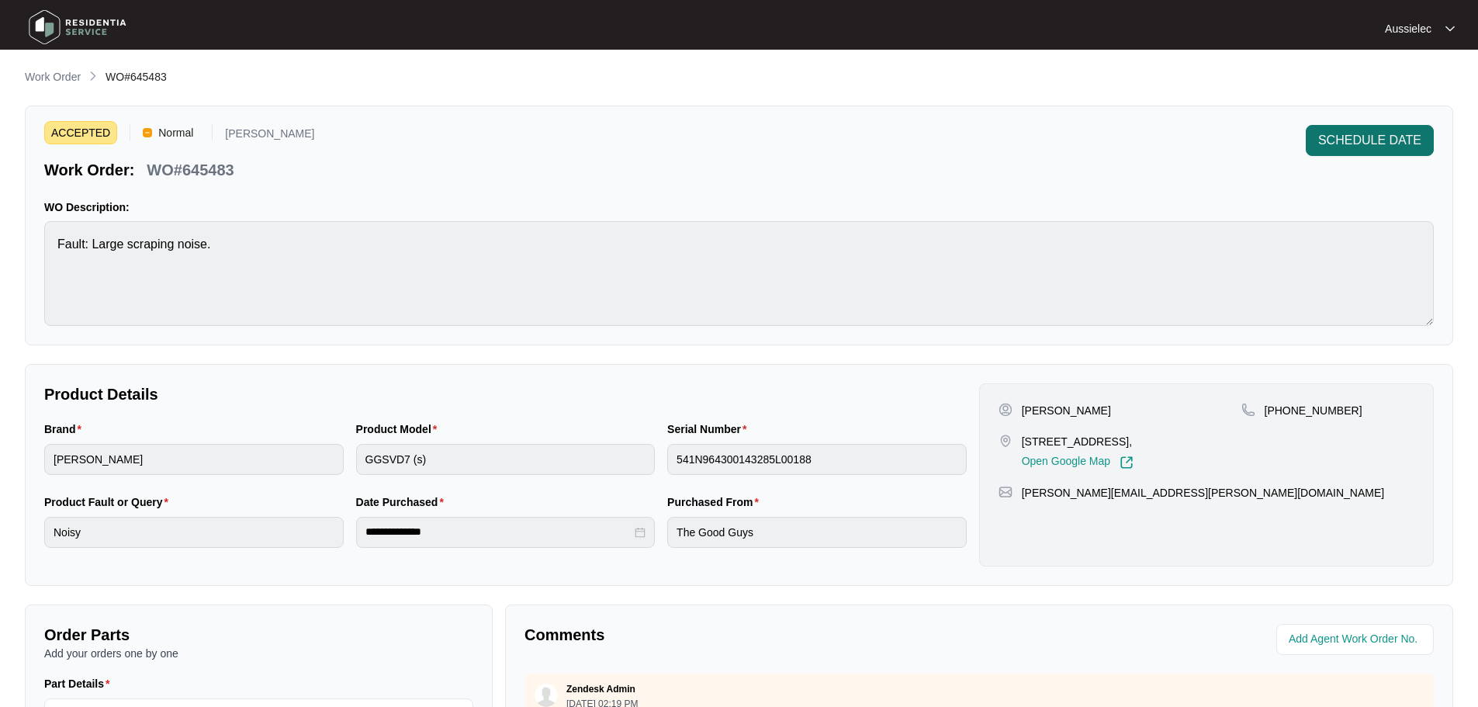
click at [1415, 144] on span "SCHEDULE DATE" at bounding box center [1369, 140] width 103 height 19
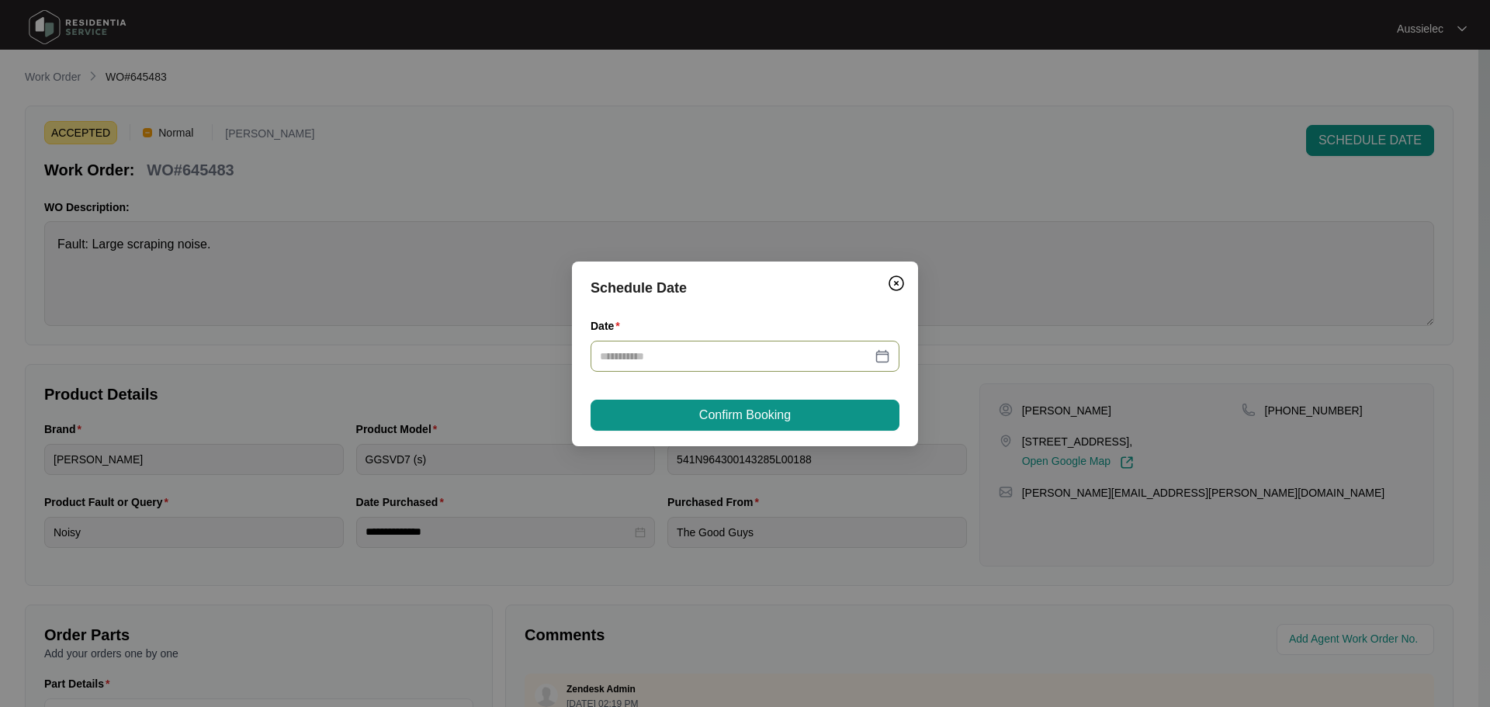
click at [741, 356] on input "Date" at bounding box center [736, 356] width 272 height 17
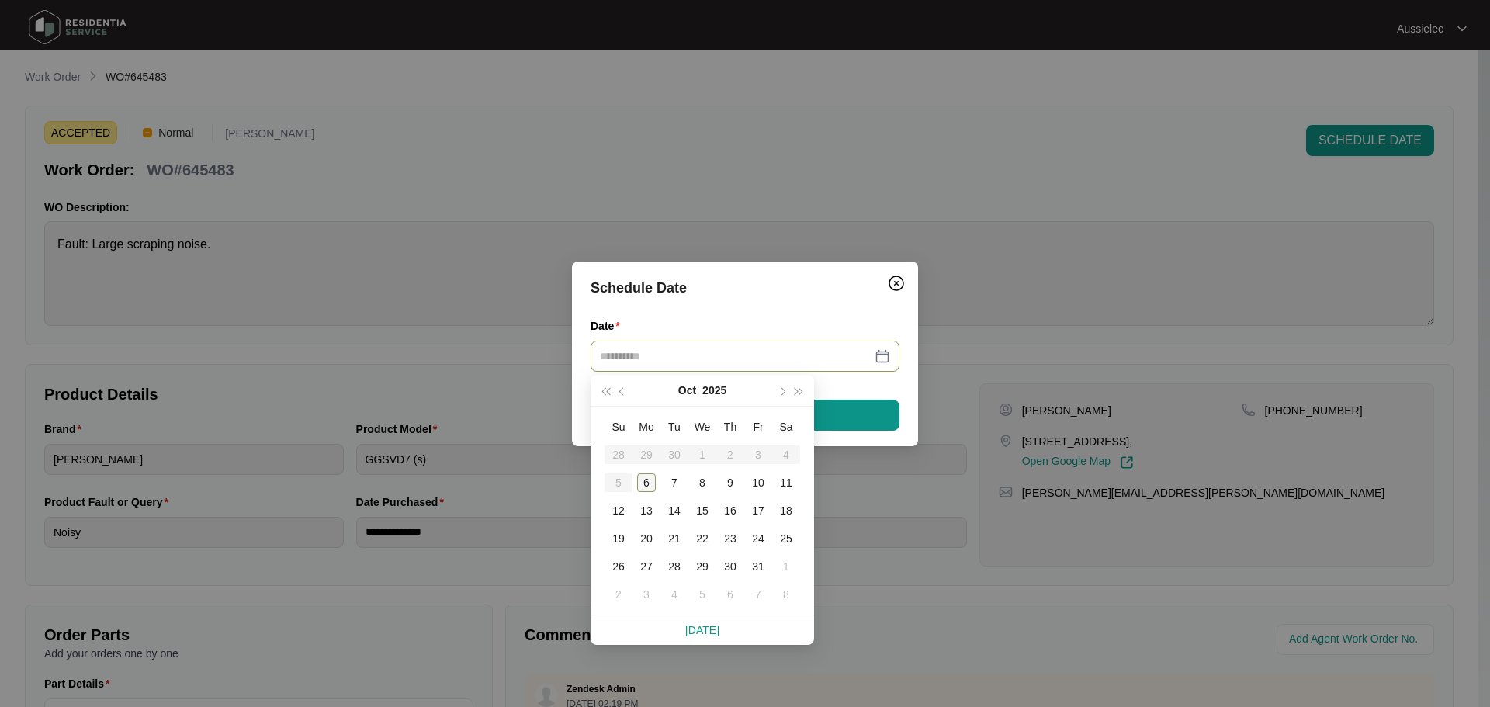
click at [649, 481] on div "6" at bounding box center [646, 482] width 19 height 19
type input "**********"
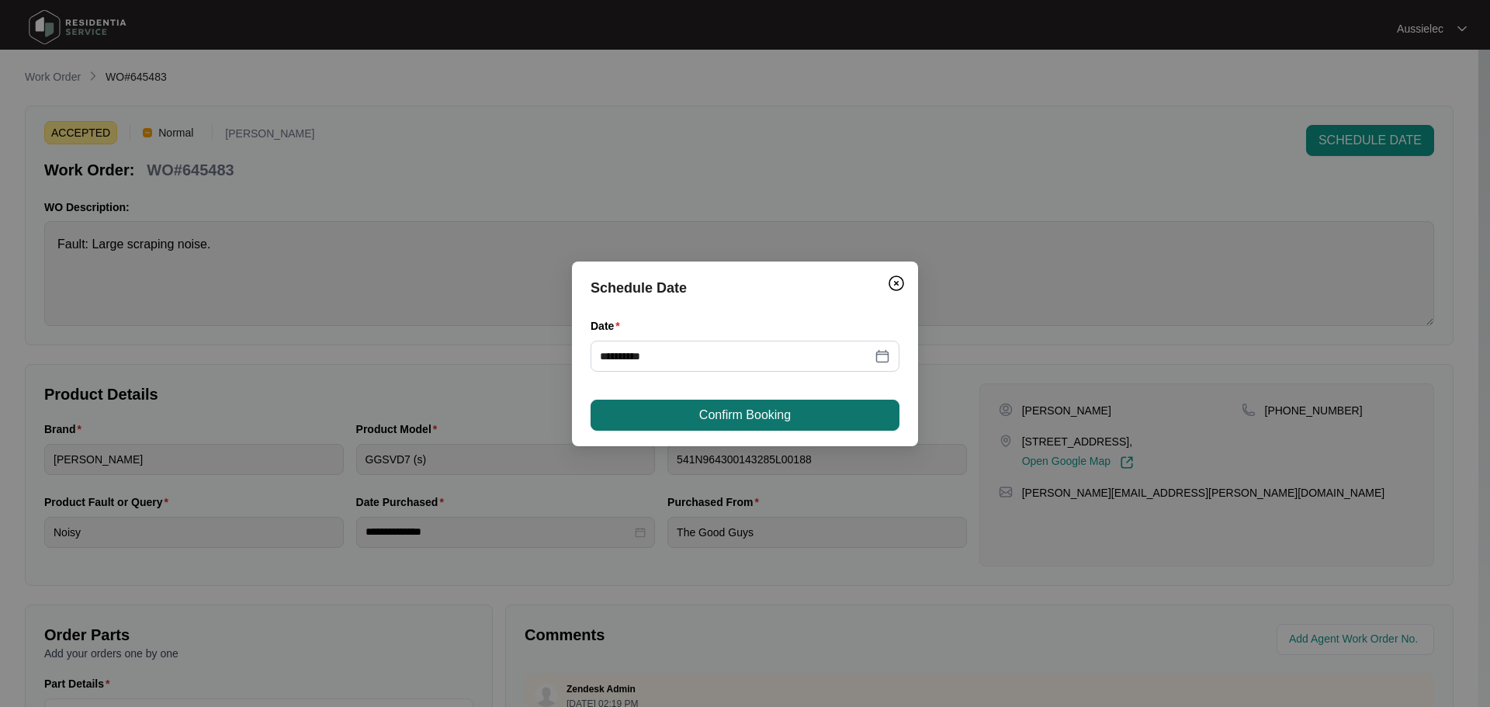
click at [813, 414] on button "Confirm Booking" at bounding box center [745, 415] width 309 height 31
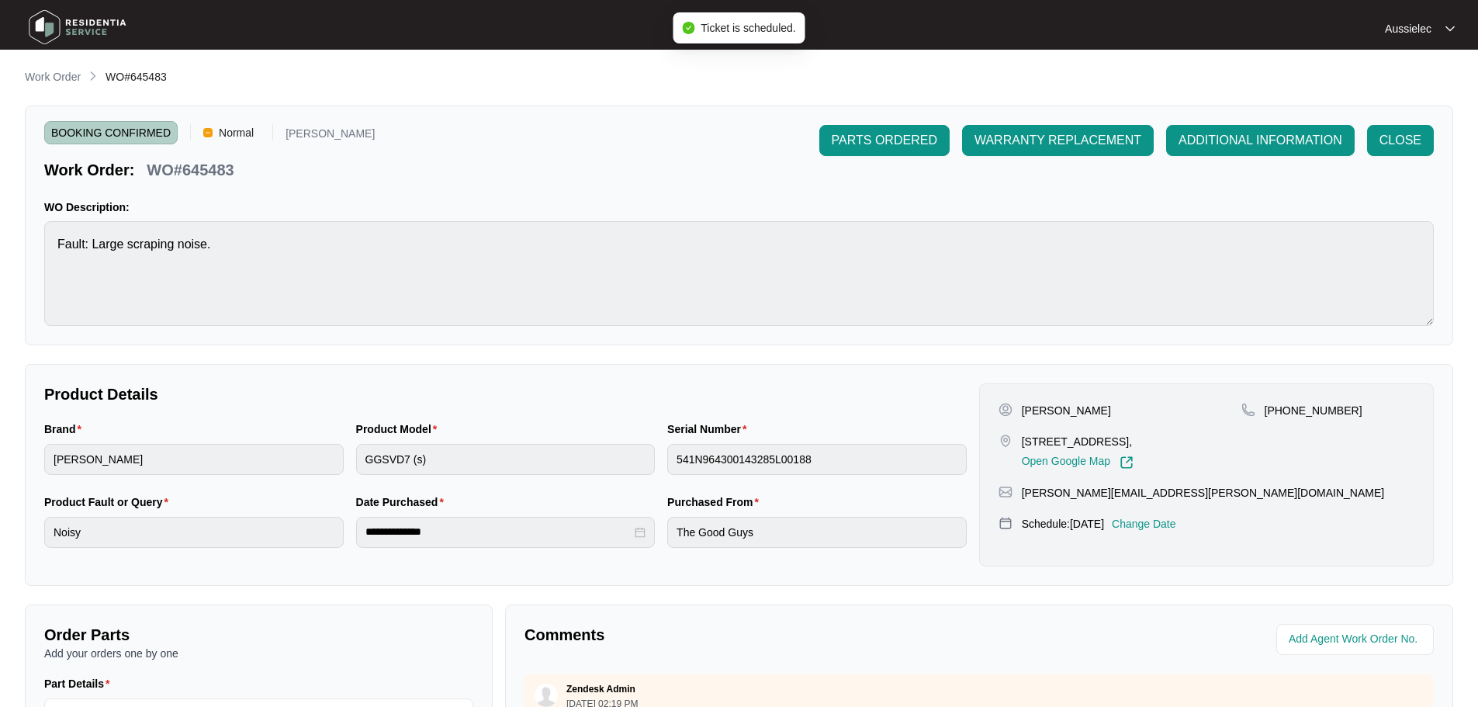
click at [1387, 143] on span "CLOSE" at bounding box center [1401, 140] width 42 height 19
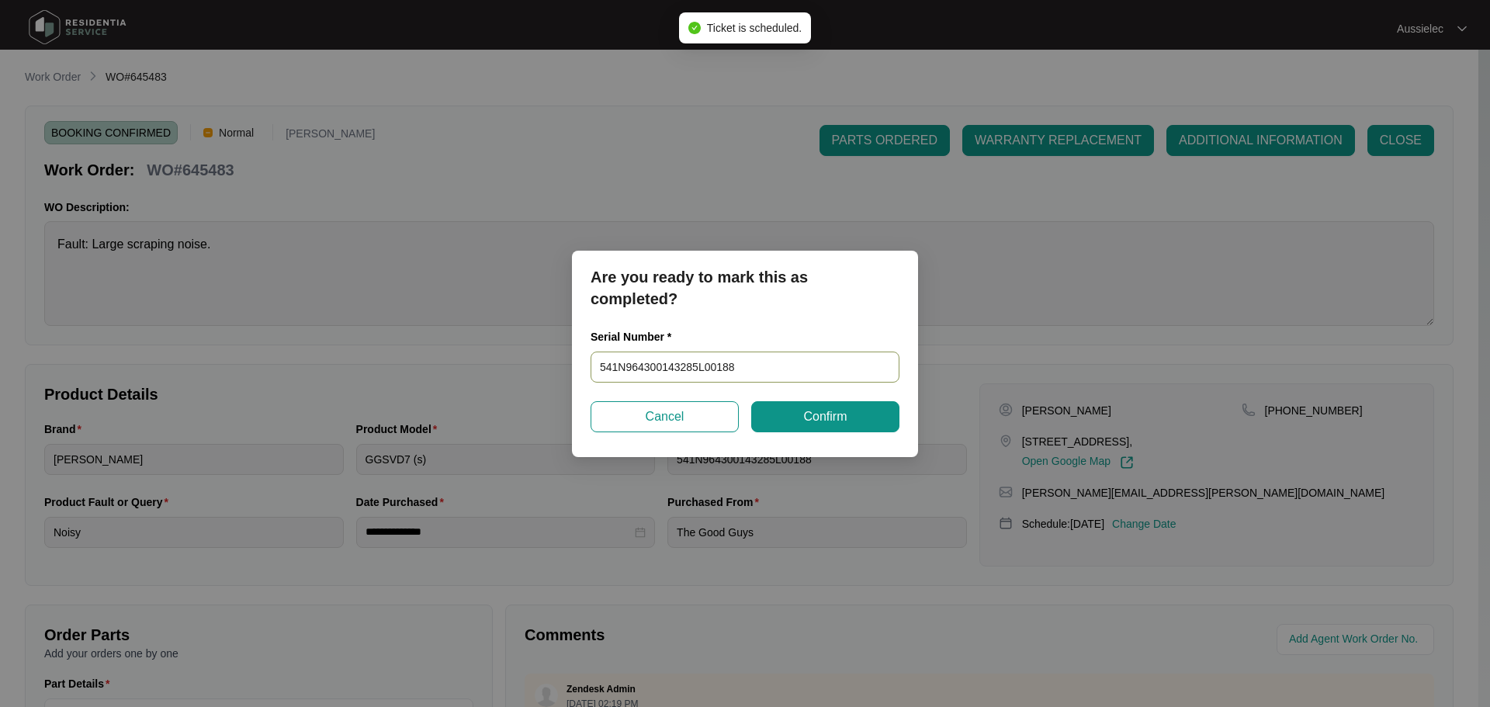
click at [759, 359] on input "541N964300143285L00188" at bounding box center [745, 367] width 309 height 31
drag, startPoint x: 517, startPoint y: 353, endPoint x: 485, endPoint y: 348, distance: 32.2
click at [477, 348] on div "Are you ready to mark this as completed? Serial Number * 541N964300143285L00188…" at bounding box center [745, 353] width 1490 height 707
paste input "645483"
type input "645483"
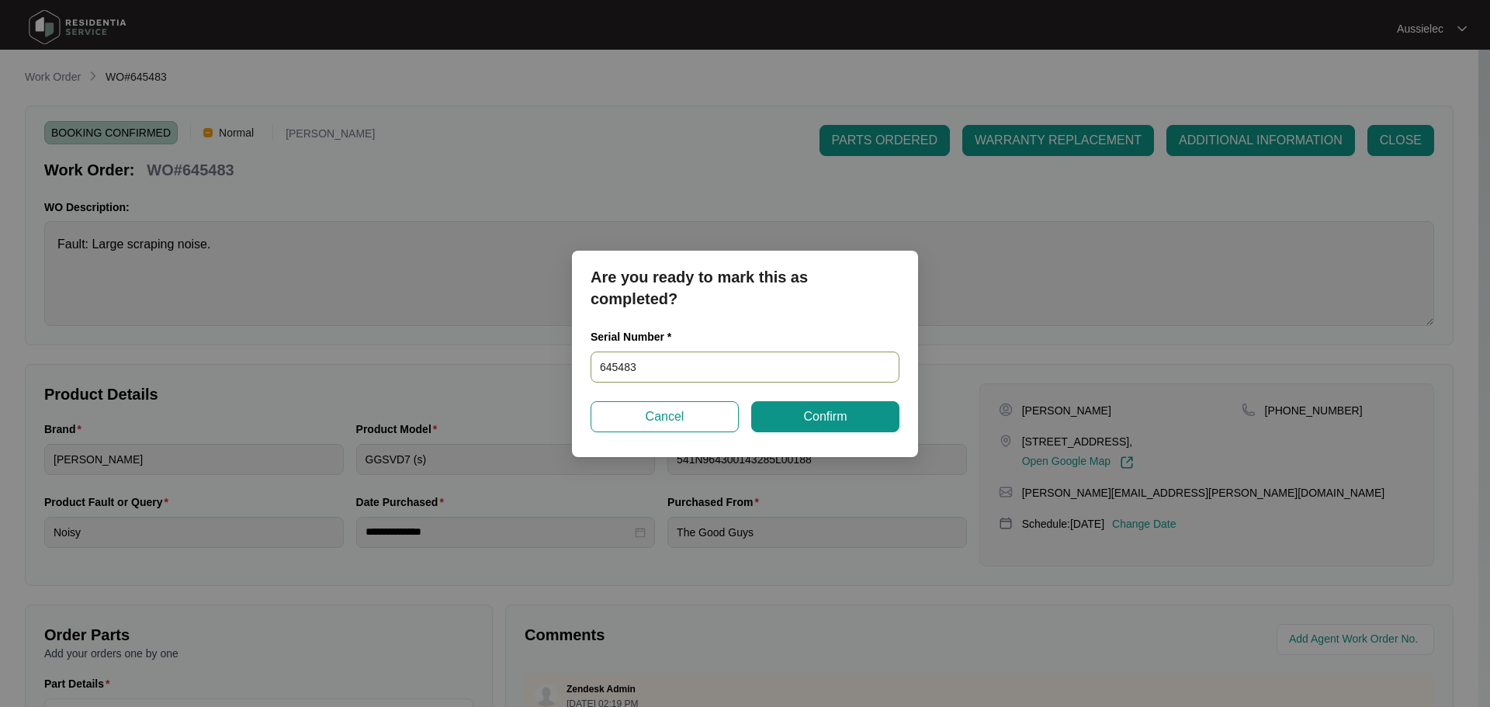
drag, startPoint x: 674, startPoint y: 370, endPoint x: 484, endPoint y: 350, distance: 191.2
click at [473, 359] on div "Are you ready to mark this as completed? Serial Number * 645483 Cancel Confirm" at bounding box center [745, 353] width 1490 height 707
click at [672, 415] on span "Cancel" at bounding box center [665, 416] width 39 height 19
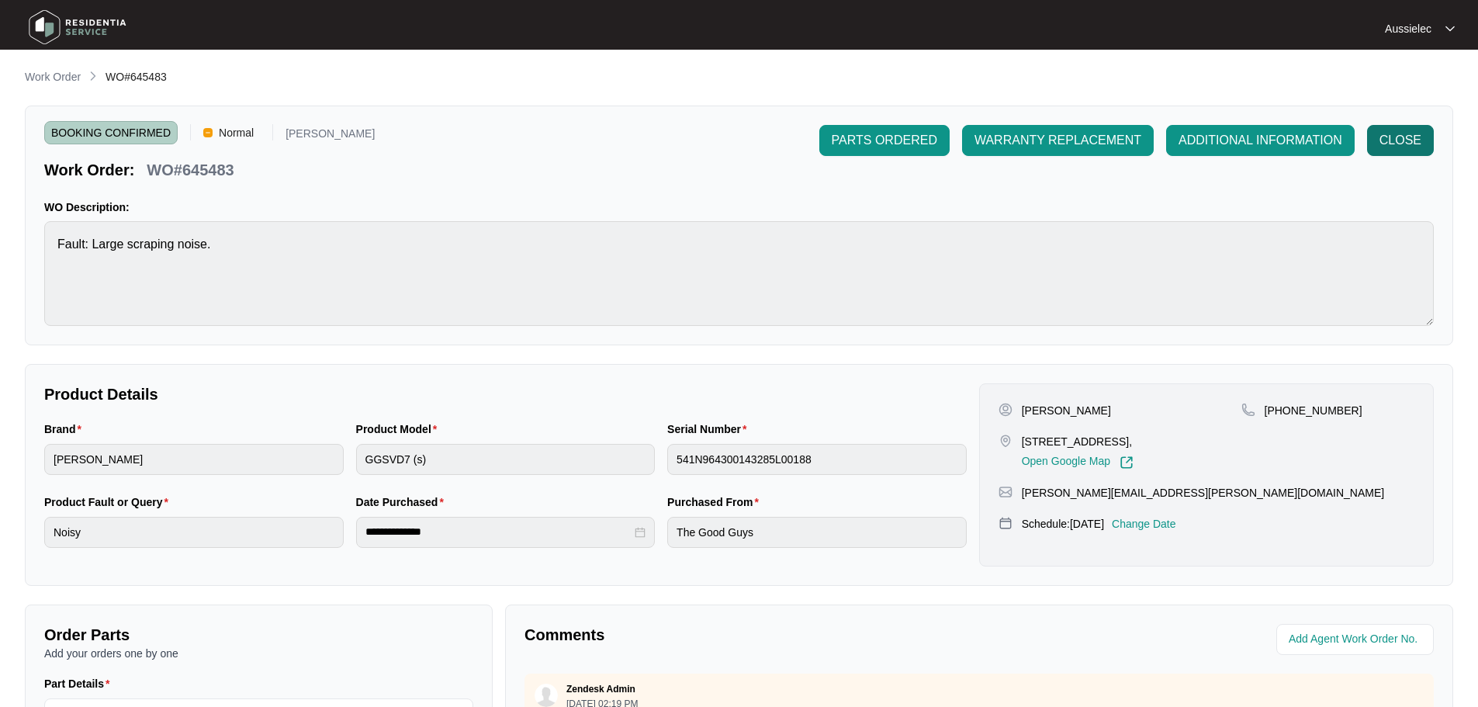
click at [1392, 129] on button "CLOSE" at bounding box center [1400, 140] width 67 height 31
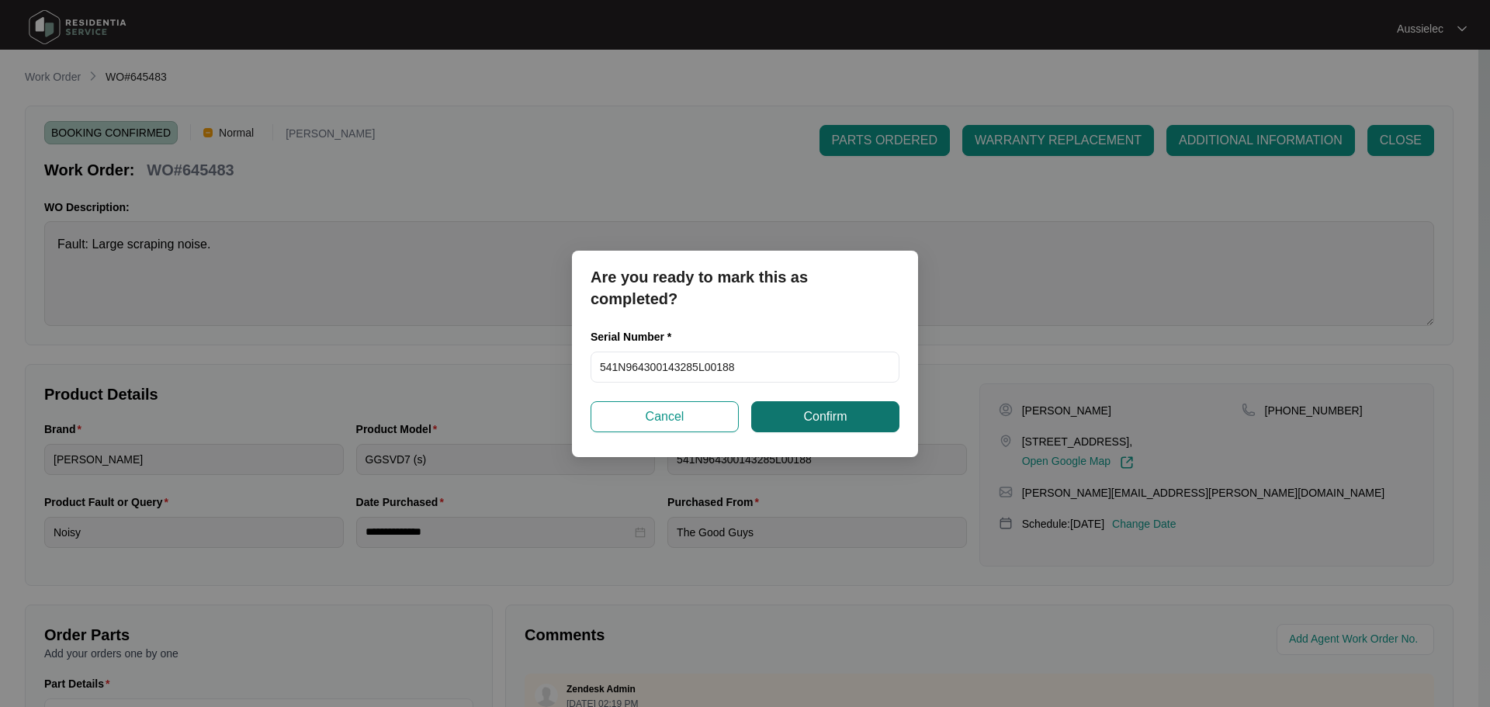
click at [812, 421] on span "Confirm" at bounding box center [824, 416] width 43 height 19
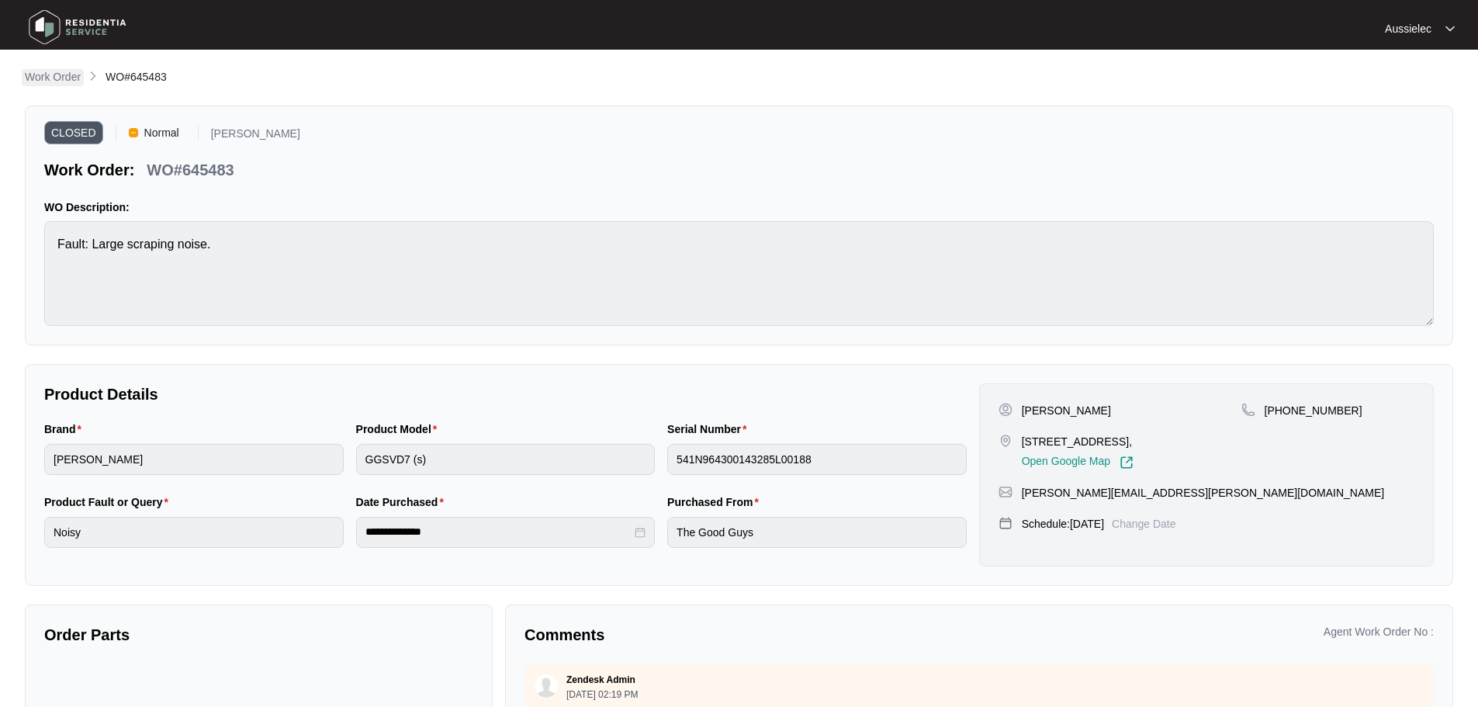
click at [42, 74] on p "Work Order" at bounding box center [53, 77] width 56 height 16
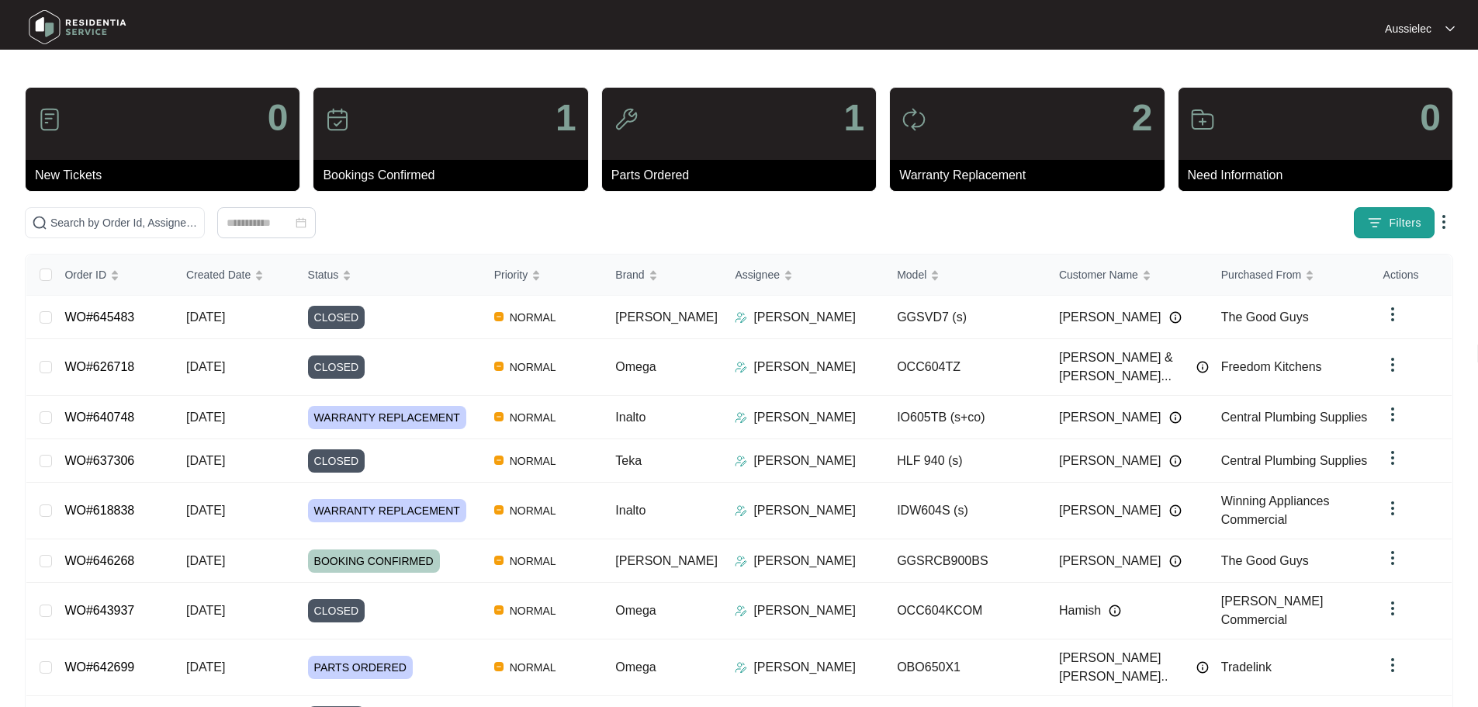
click at [1404, 232] on button "Filters" at bounding box center [1394, 222] width 81 height 31
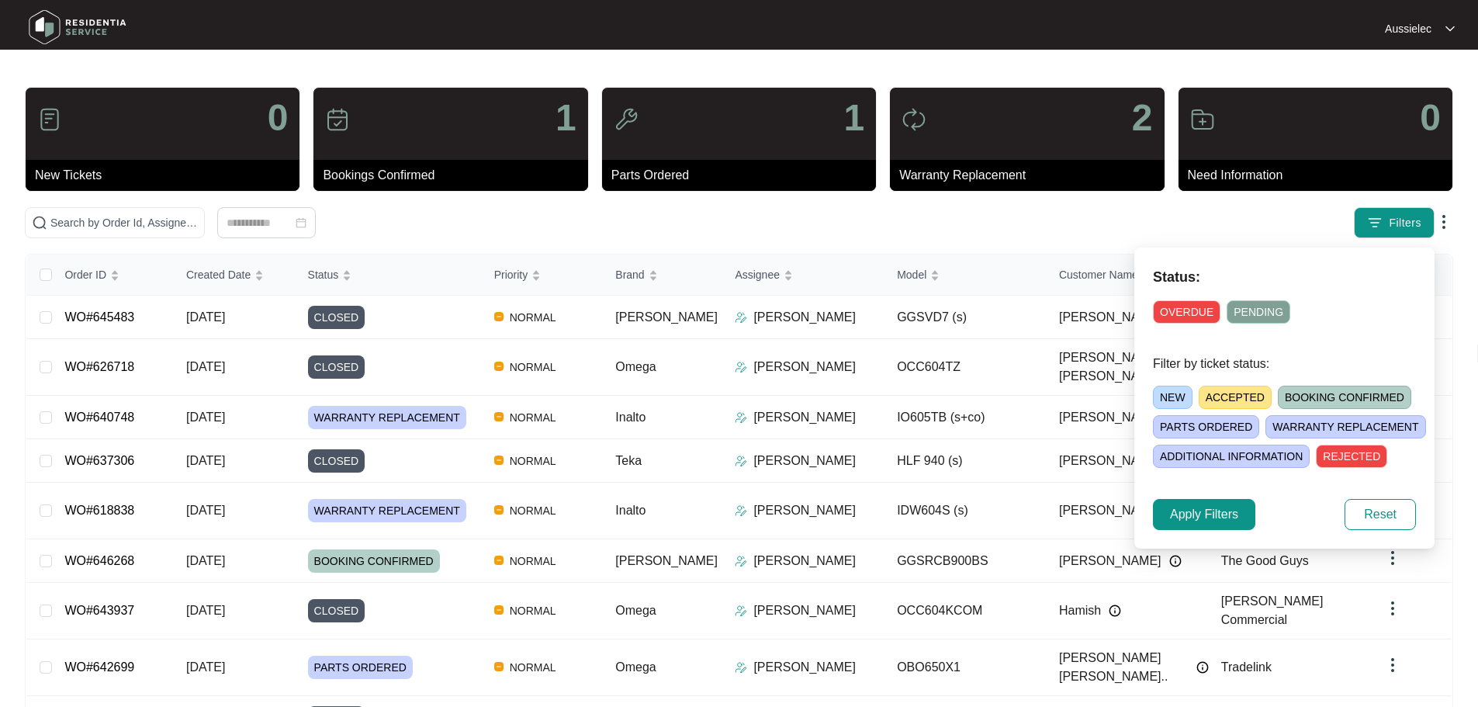
click at [1191, 310] on span "OVERDUE" at bounding box center [1187, 311] width 68 height 23
drag, startPoint x: 1253, startPoint y: 315, endPoint x: 1223, endPoint y: 330, distance: 33.7
click at [1253, 314] on span "PENDING" at bounding box center [1262, 311] width 64 height 23
click at [1171, 394] on span "NEW" at bounding box center [1173, 397] width 40 height 23
click at [1237, 405] on span "ACCEPTED" at bounding box center [1238, 397] width 73 height 23
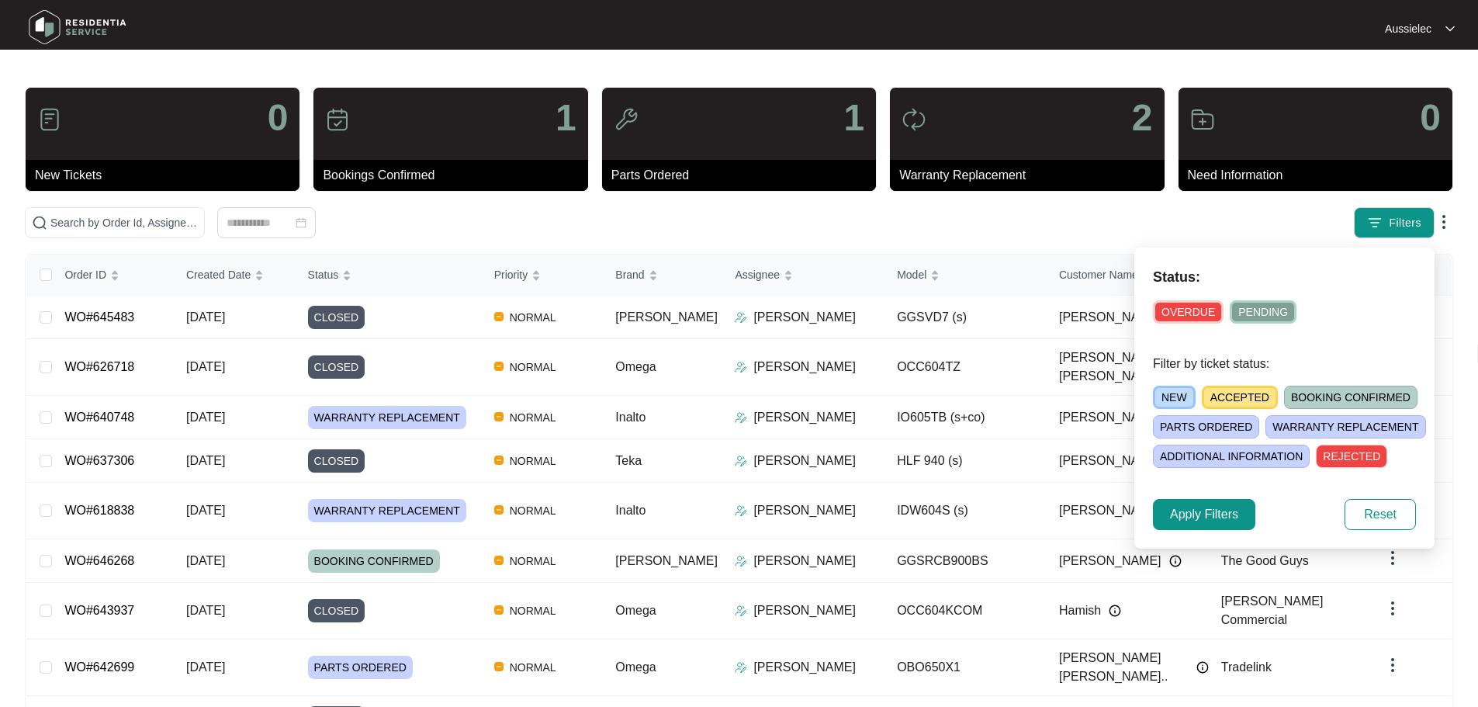
click at [1322, 394] on span "BOOKING CONFIRMED" at bounding box center [1350, 397] width 133 height 23
click at [1280, 421] on span "WARRANTY REPLACEMENT" at bounding box center [1346, 426] width 160 height 23
click at [1224, 424] on span "PARTS ORDERED" at bounding box center [1206, 426] width 106 height 23
click at [1225, 450] on span "ADDITIONAL INFORMATION" at bounding box center [1231, 456] width 157 height 23
click at [1317, 423] on span "WARRANTY REPLACEMENT" at bounding box center [1350, 426] width 163 height 23
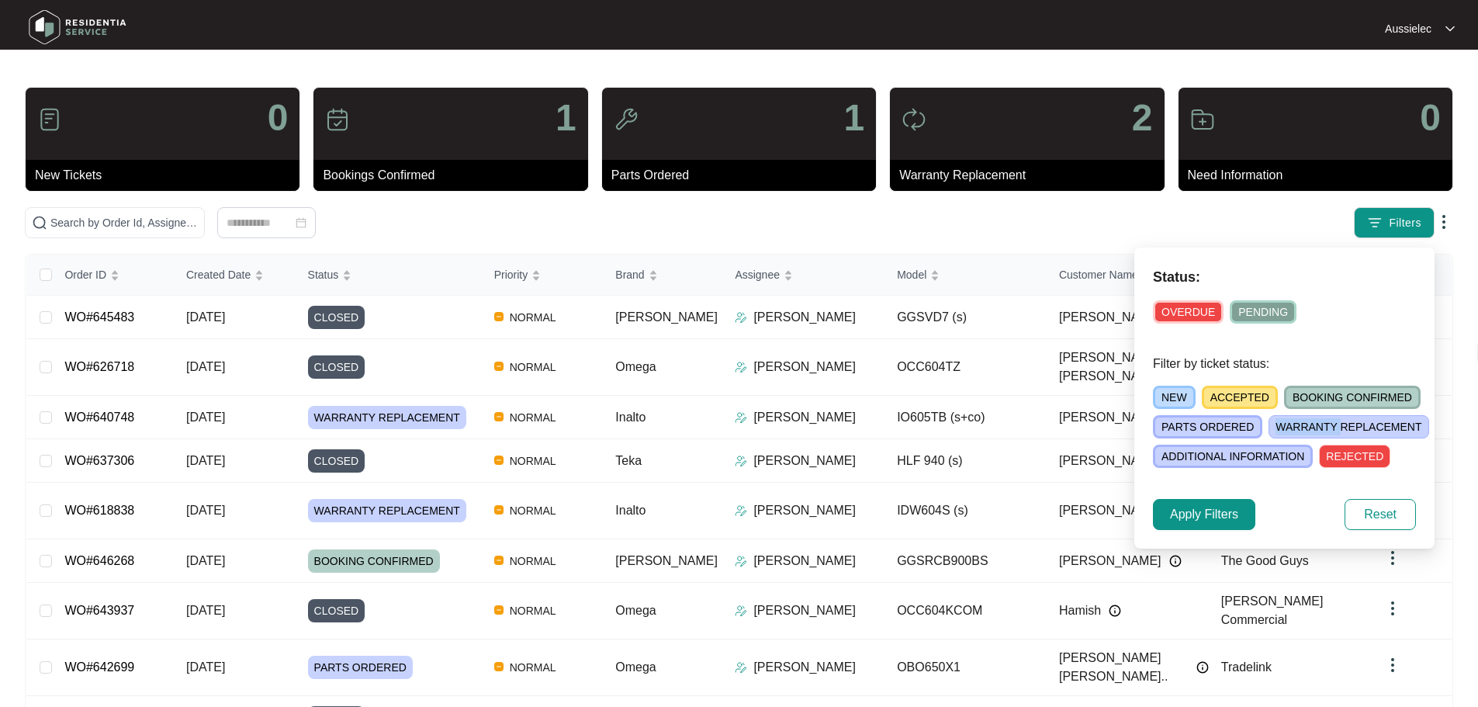
click at [1317, 423] on span "WARRANTY REPLACEMENT" at bounding box center [1349, 426] width 160 height 23
click at [1209, 514] on span "Apply Filters" at bounding box center [1204, 514] width 68 height 19
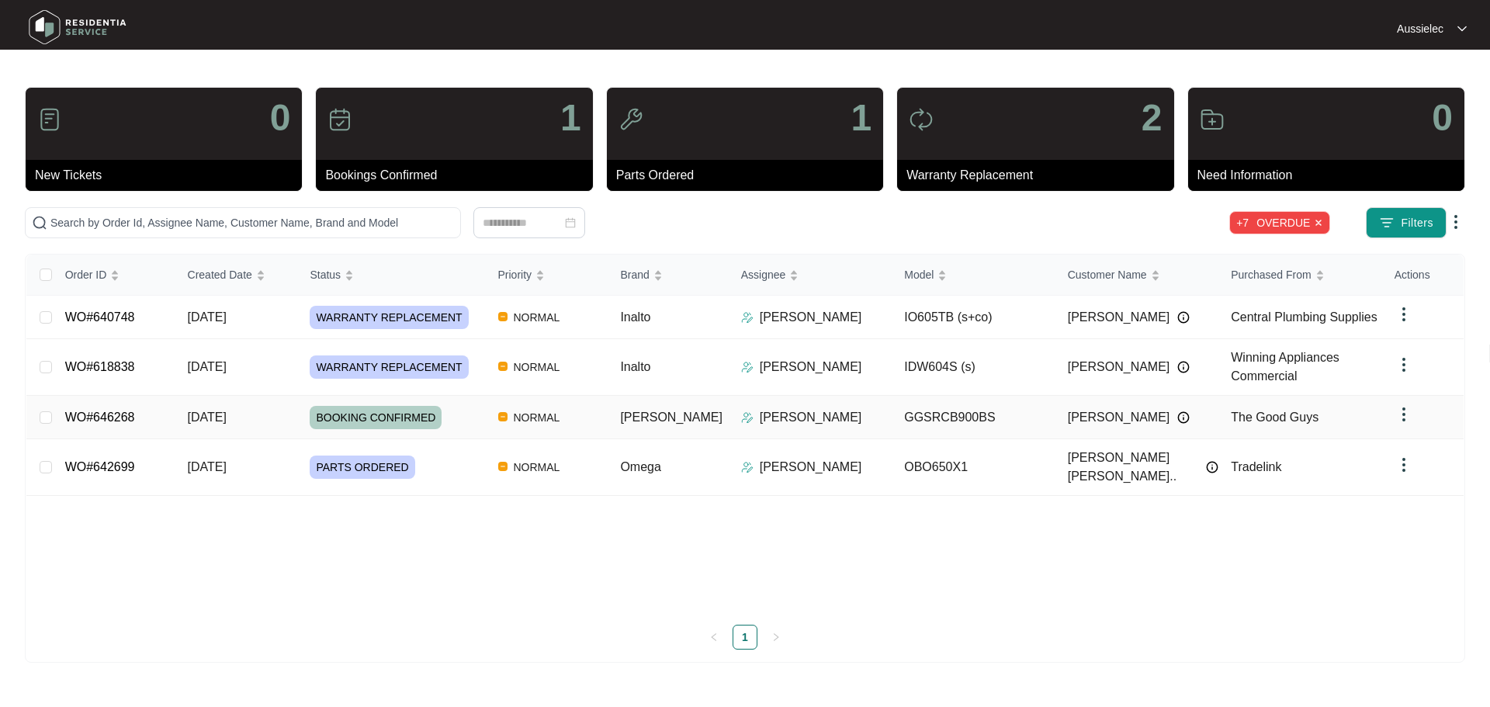
click at [104, 418] on link "WO#646268" at bounding box center [100, 416] width 70 height 13
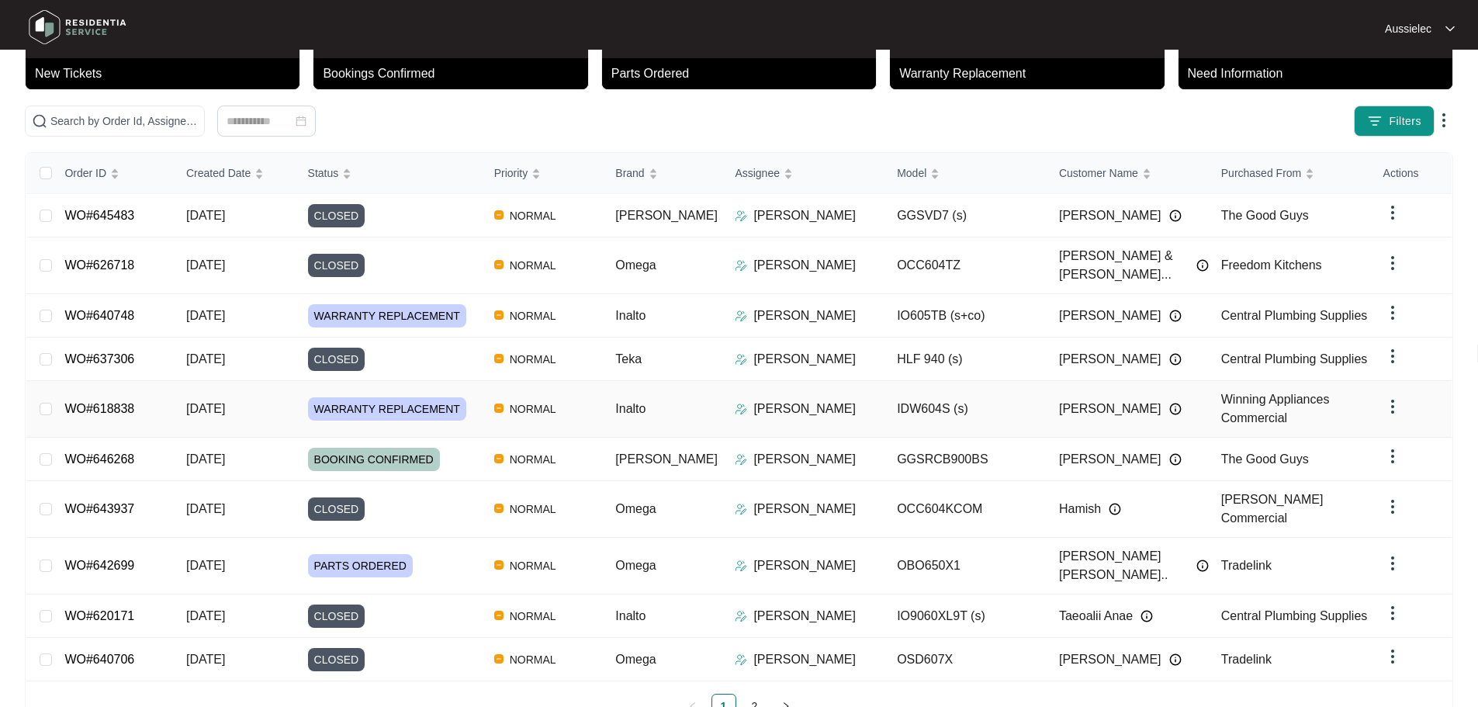
scroll to position [119, 0]
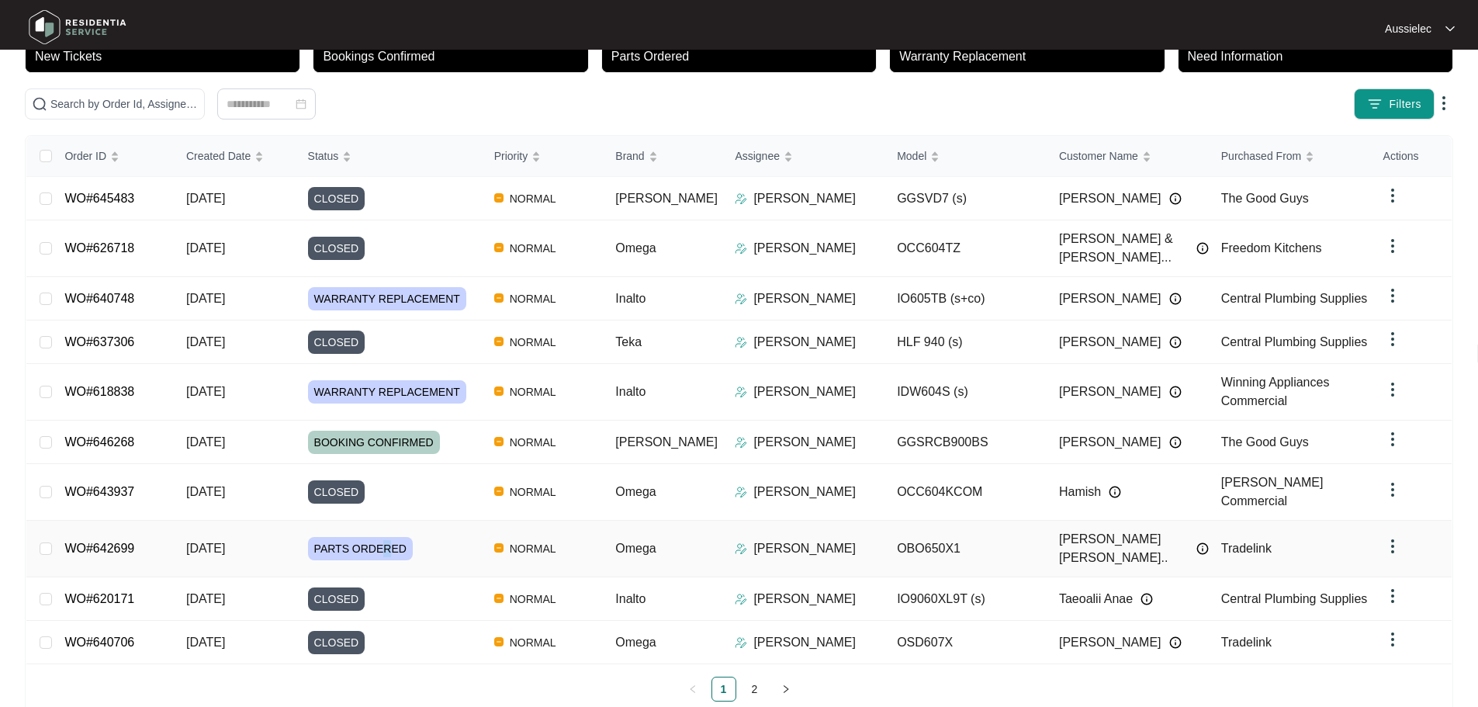
click at [384, 537] on span "PARTS ORDERED" at bounding box center [360, 548] width 105 height 23
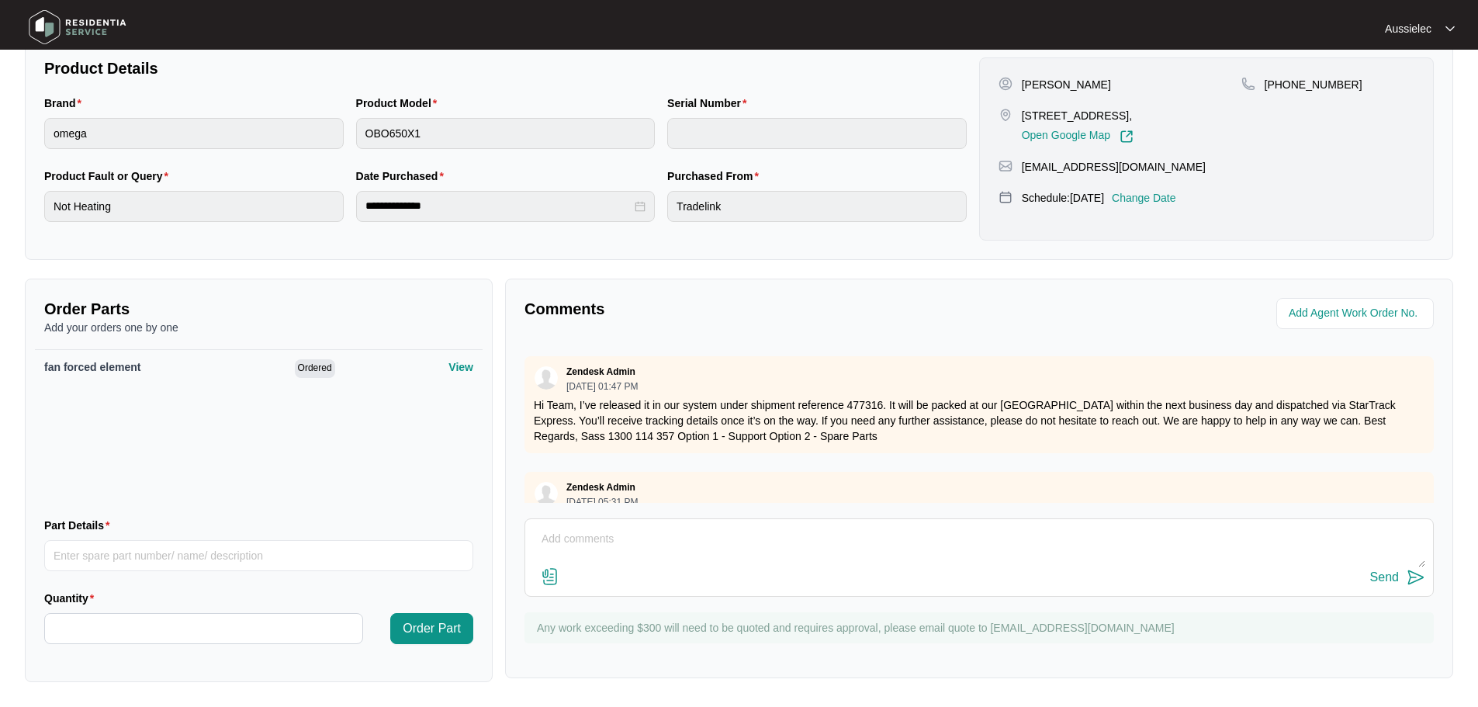
scroll to position [488, 0]
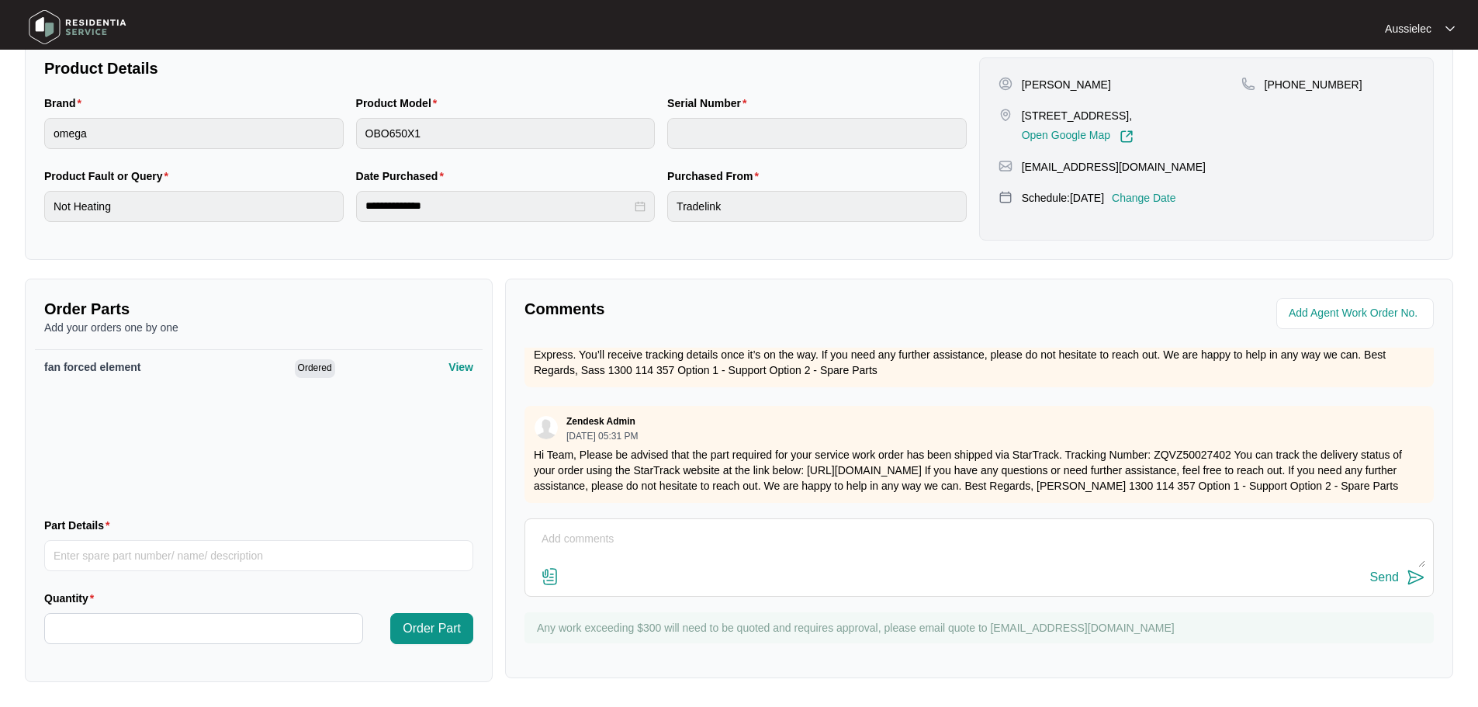
click at [605, 270] on div "**********" at bounding box center [739, 212] width 1429 height 940
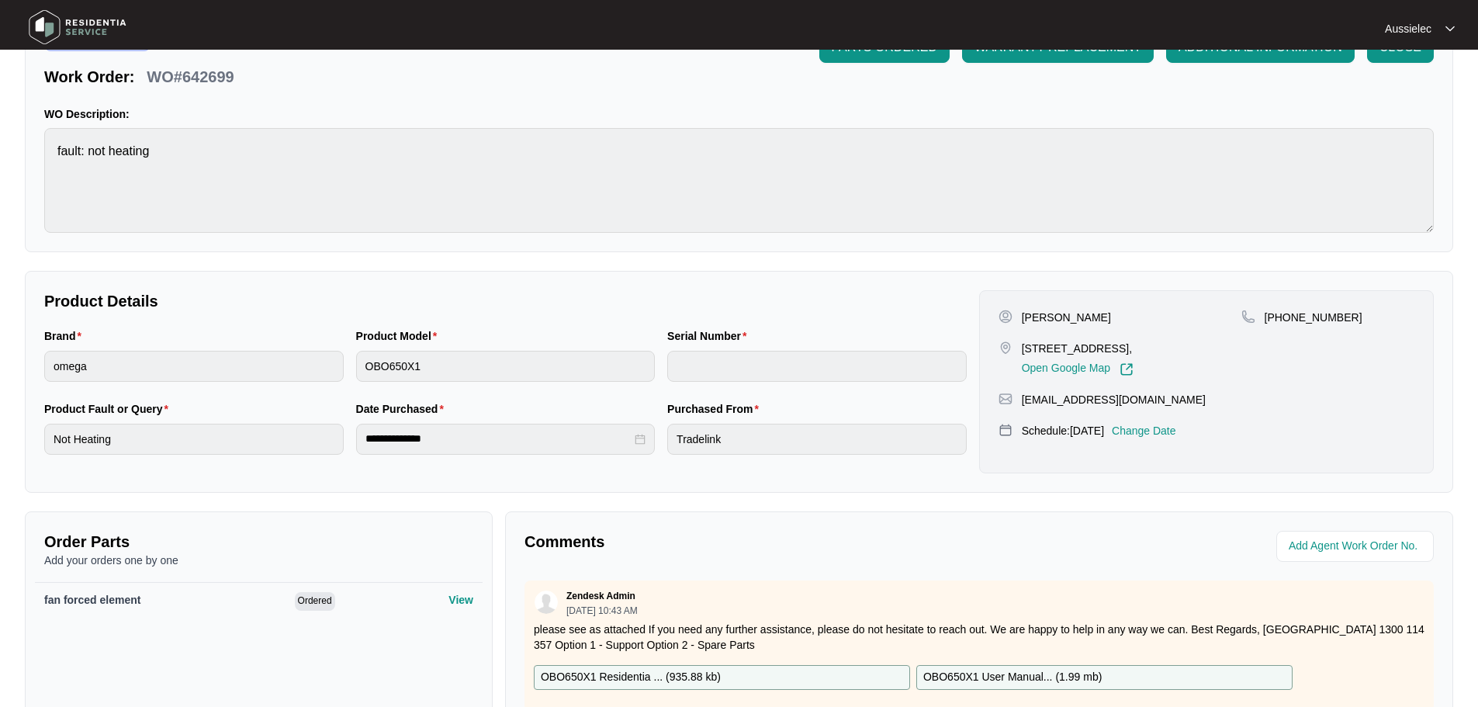
scroll to position [0, 0]
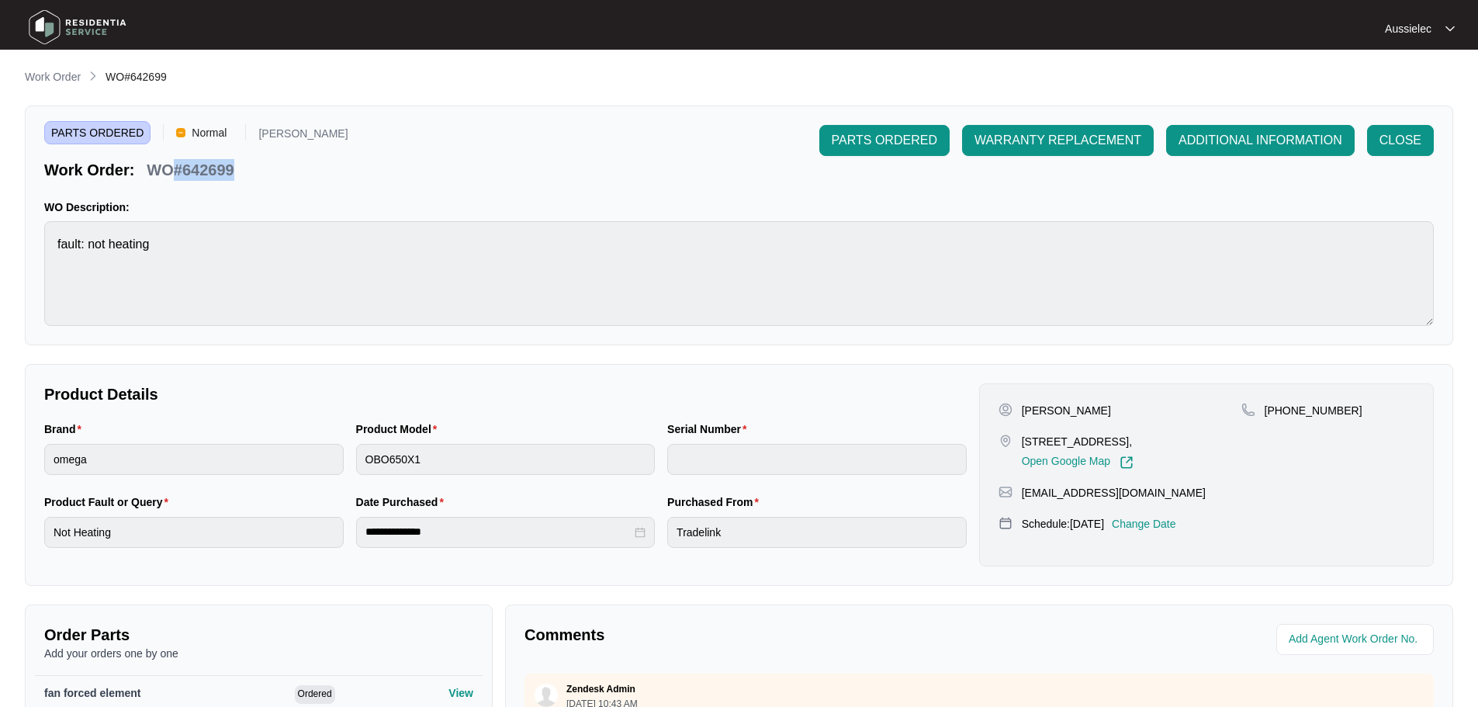
drag, startPoint x: 237, startPoint y: 166, endPoint x: 178, endPoint y: 169, distance: 59.8
click at [178, 169] on div "WO#642699" at bounding box center [189, 167] width 99 height 27
click at [178, 169] on p "WO#642699" at bounding box center [190, 170] width 87 height 22
click at [258, 163] on div "Work Order: WO#642699" at bounding box center [196, 167] width 304 height 27
drag, startPoint x: 241, startPoint y: 171, endPoint x: 184, endPoint y: 176, distance: 56.9
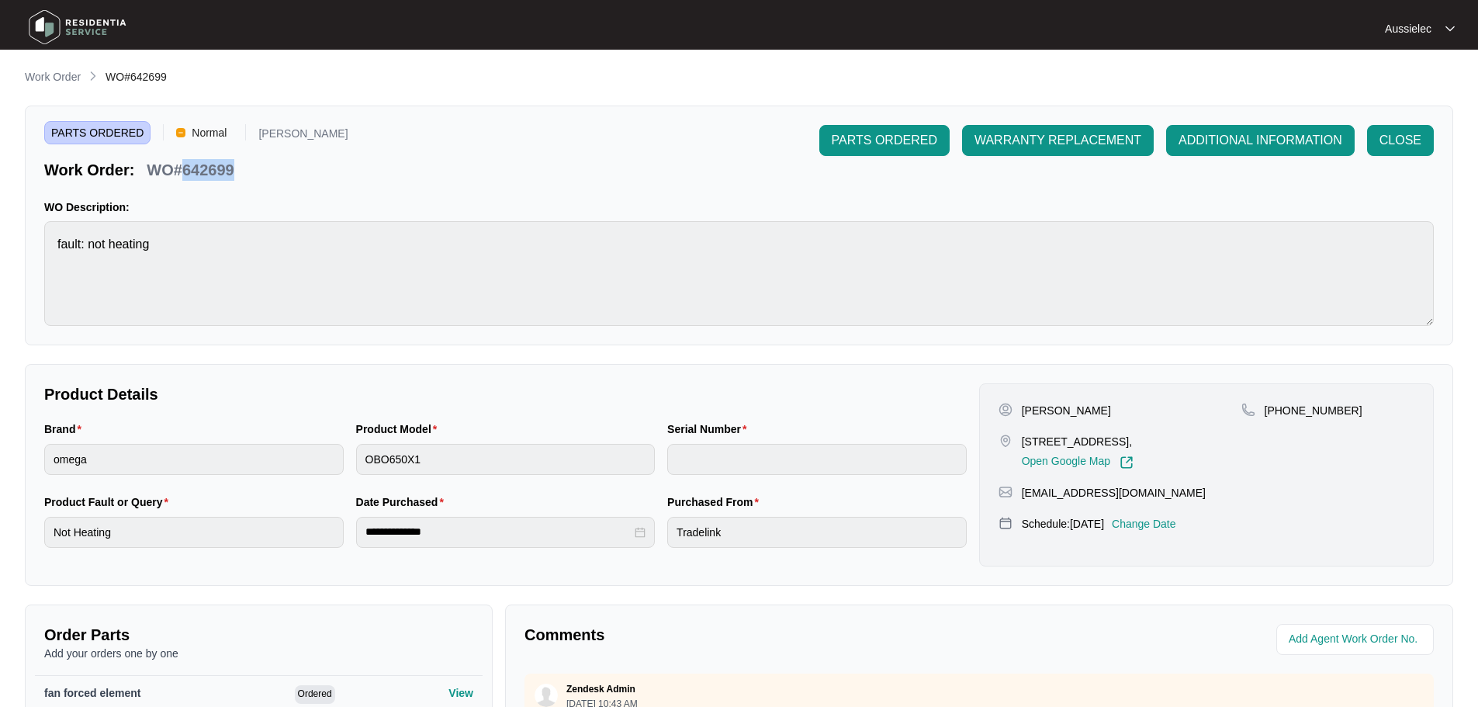
click at [184, 176] on div "Work Order: WO#642699" at bounding box center [196, 167] width 304 height 27
copy p "642699"
click at [1395, 135] on span "CLOSE" at bounding box center [1401, 140] width 42 height 19
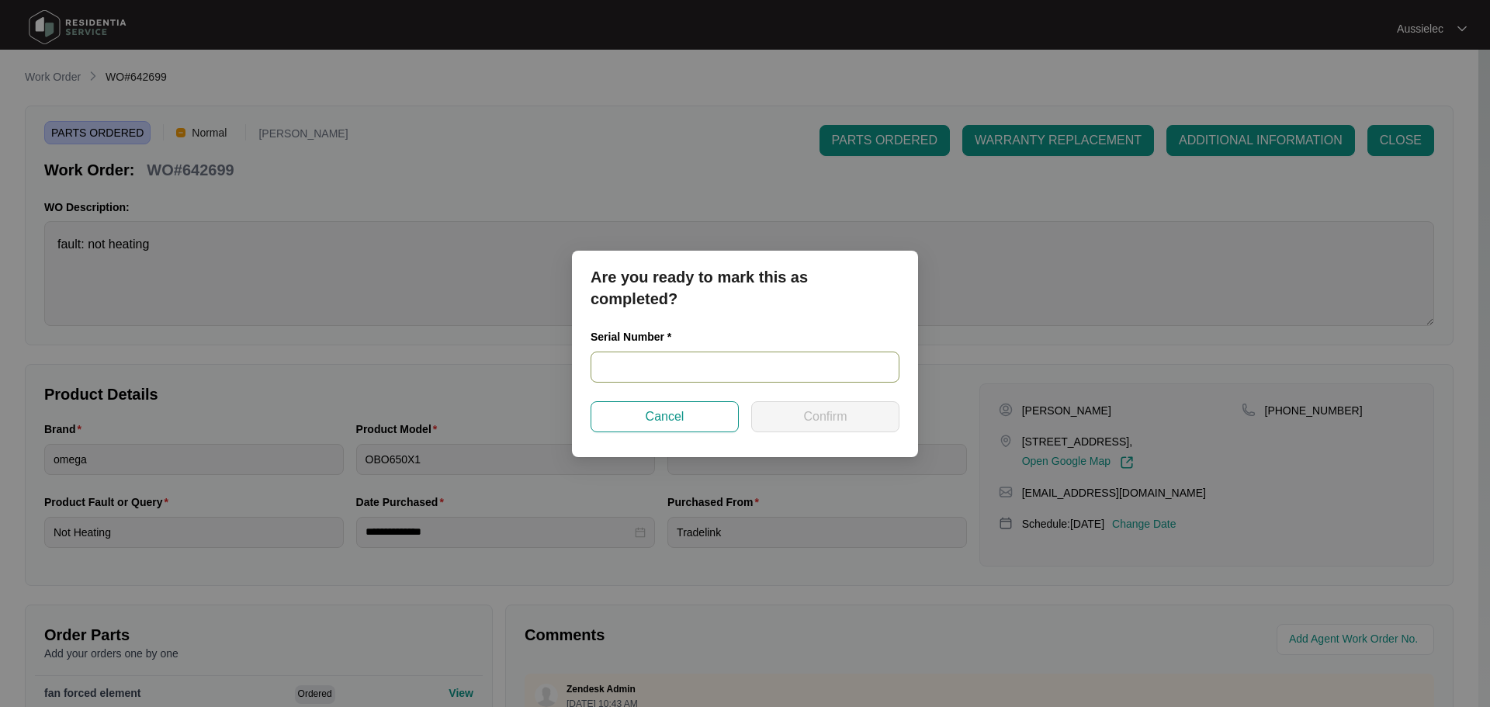
click at [694, 372] on input "text" at bounding box center [745, 367] width 309 height 31
paste input "V0000358942011001281"
type input "V0000358942011001281"
click at [846, 413] on span "Confirm" at bounding box center [824, 416] width 43 height 19
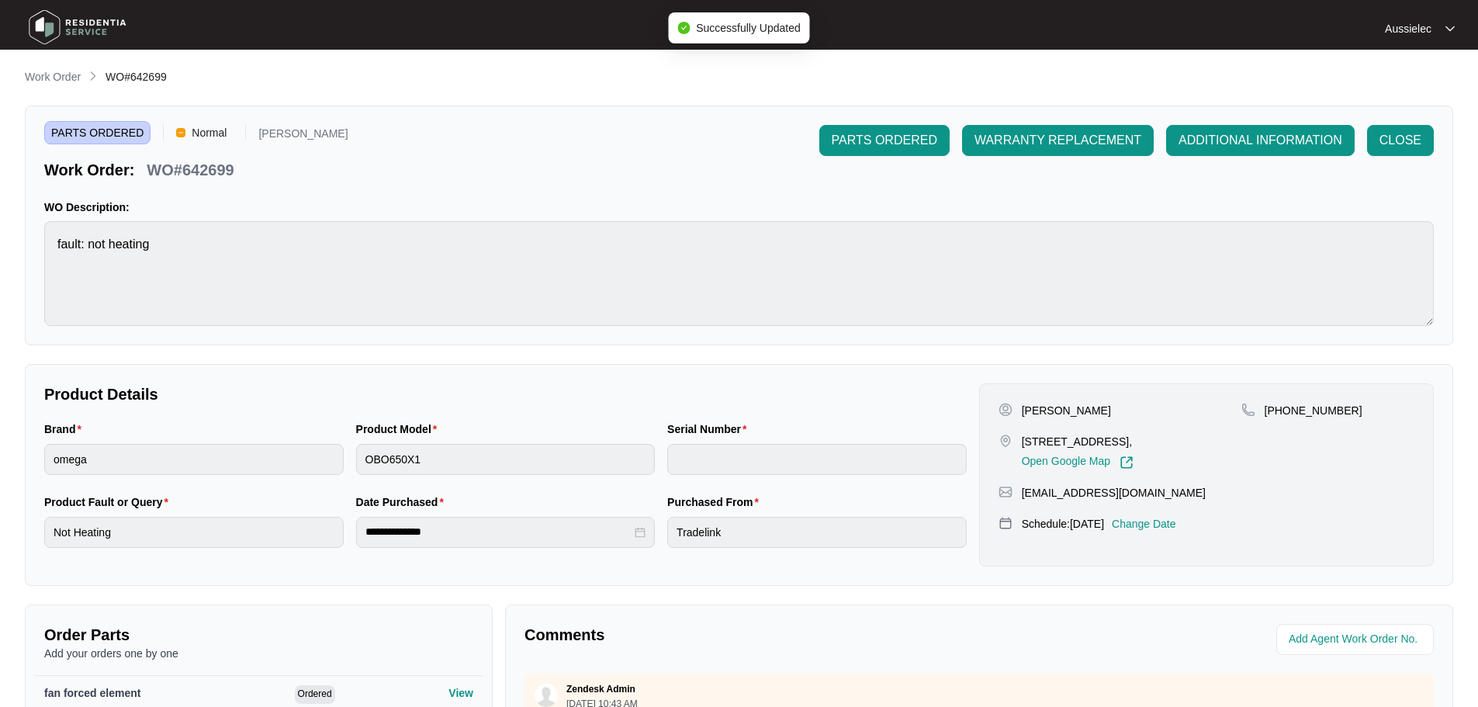
type input "V0000358942011001281"
